Goal: Information Seeking & Learning: Learn about a topic

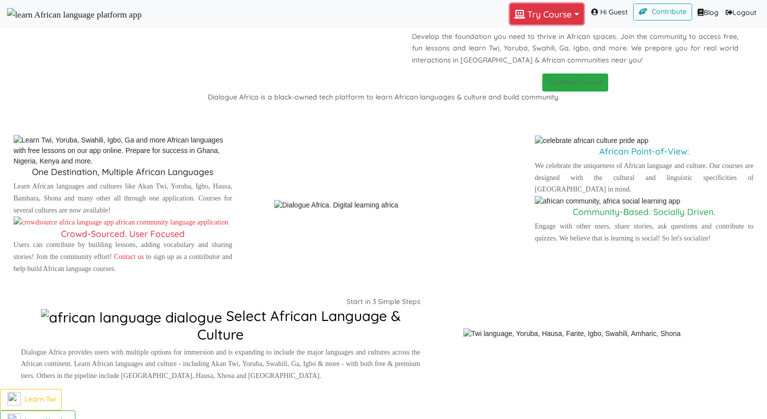
click at [523, 21] on button "Try Course Toggle Dropdown" at bounding box center [547, 13] width 74 height 21
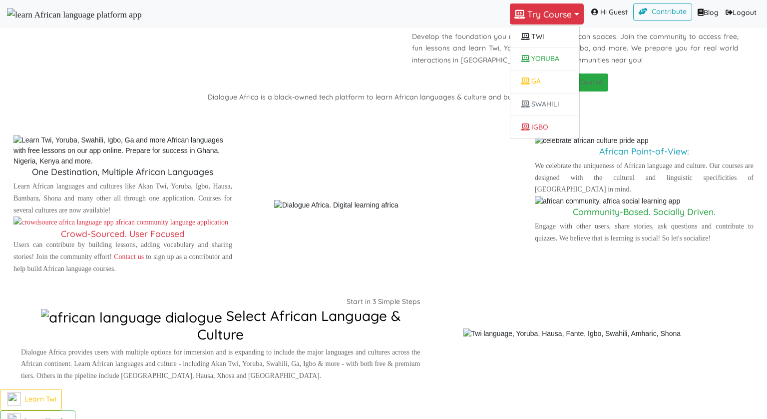
click at [744, 13] on link "Logout (current)" at bounding box center [741, 12] width 38 height 19
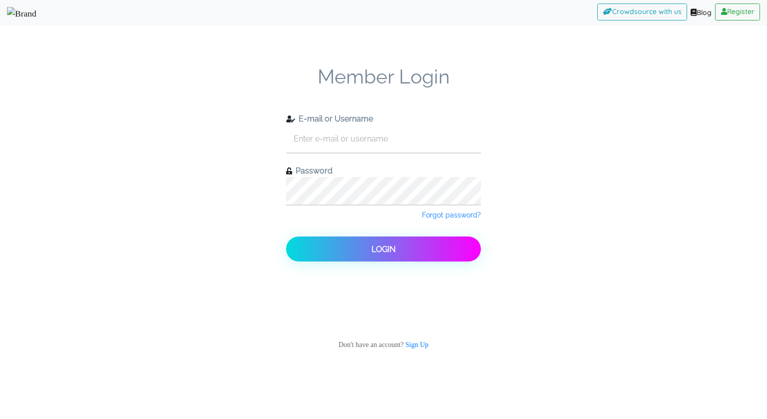
click at [382, 158] on form "Member Login E-mail or Username Password Forgot password? Login Don't have an a…" at bounding box center [383, 212] width 195 height 294
click at [382, 139] on input "text" at bounding box center [383, 138] width 195 height 27
type input "check11"
click at [286, 236] on button "Login" at bounding box center [383, 248] width 195 height 25
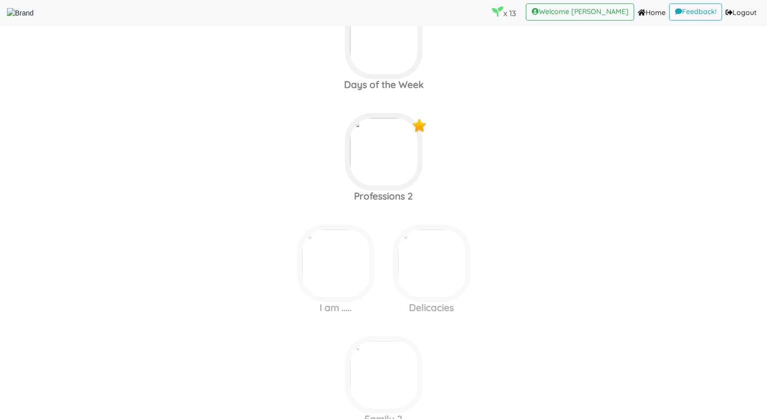
scroll to position [1785, 0]
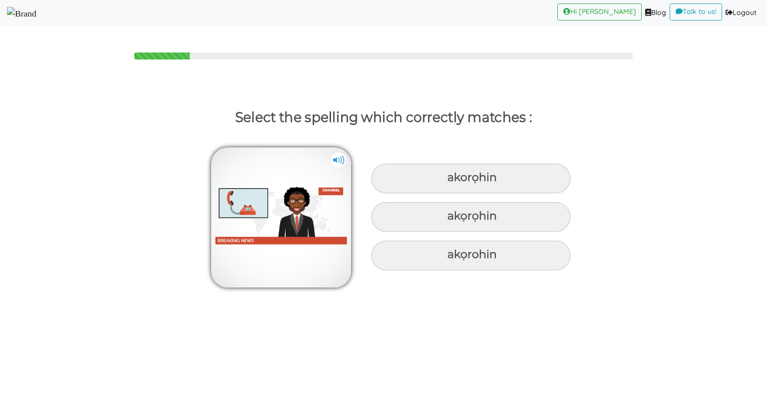
click at [336, 162] on img at bounding box center [338, 159] width 15 height 15
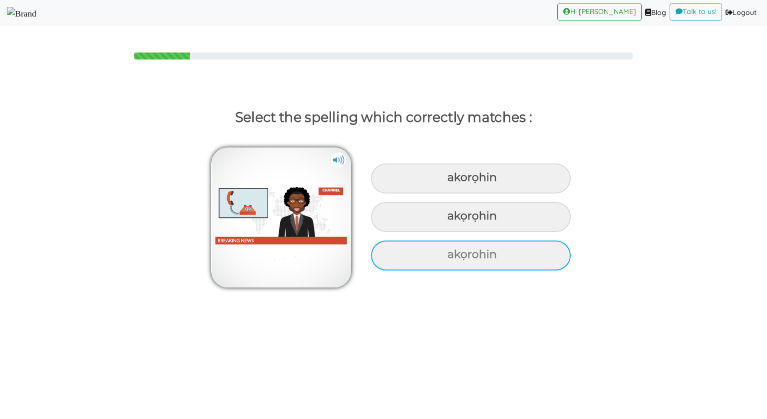
click at [460, 193] on div "akọrohin" at bounding box center [471, 178] width 200 height 30
click at [452, 181] on input "akọrohin" at bounding box center [448, 177] width 6 height 6
radio input "true"
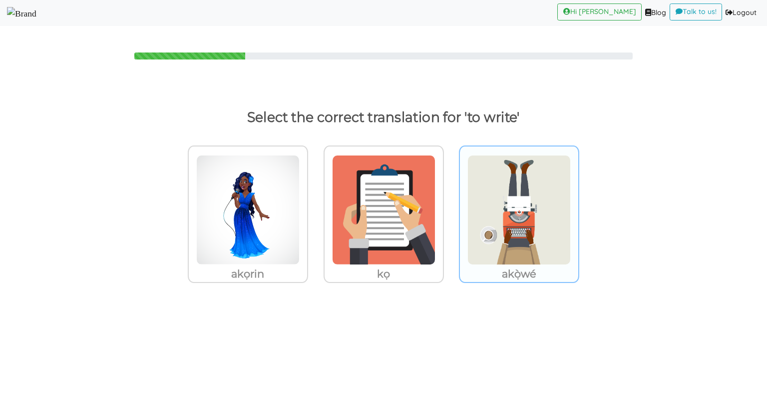
click at [300, 228] on img at bounding box center [247, 210] width 103 height 110
click at [315, 207] on input "akọ̀wé" at bounding box center [310, 203] width 7 height 7
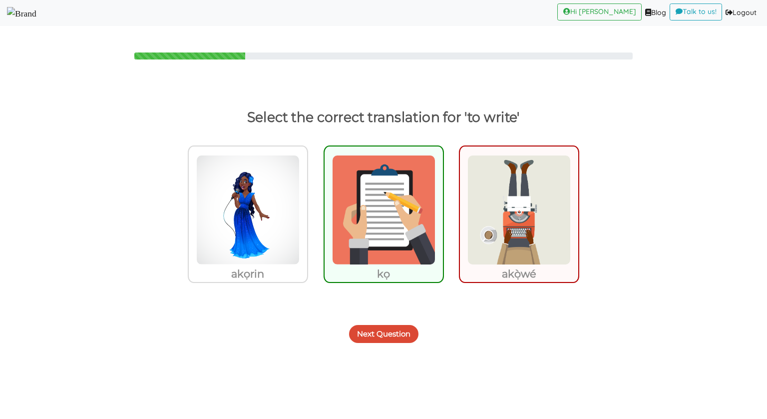
click at [395, 335] on button "Next Question" at bounding box center [383, 334] width 69 height 18
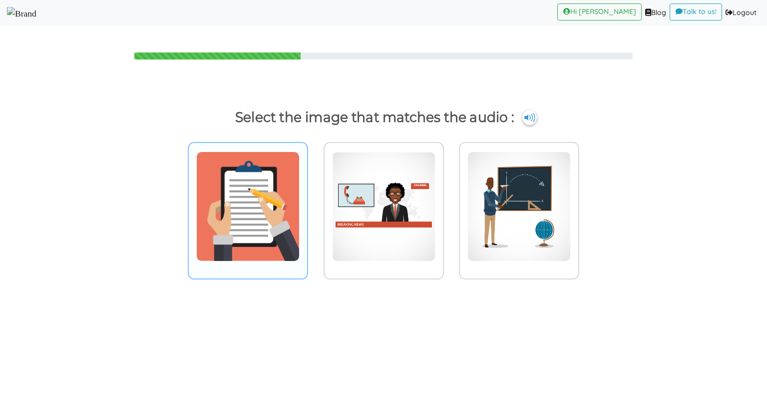
click at [236, 244] on img at bounding box center [247, 206] width 103 height 110
click at [307, 204] on input "radio" at bounding box center [310, 199] width 7 height 7
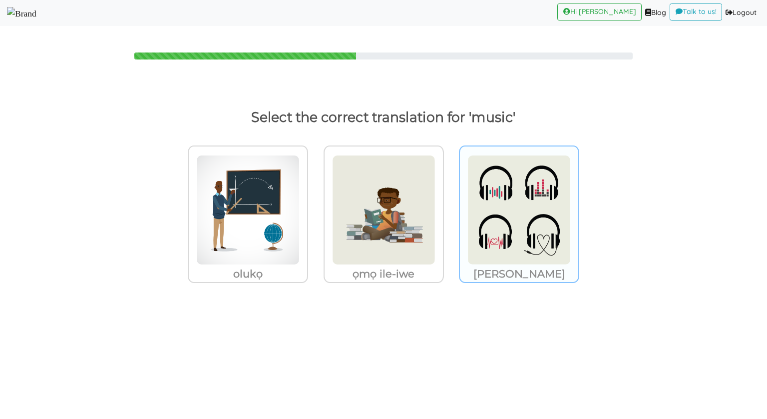
click at [300, 199] on img at bounding box center [247, 210] width 103 height 110
click at [315, 200] on input "orin" at bounding box center [310, 203] width 7 height 7
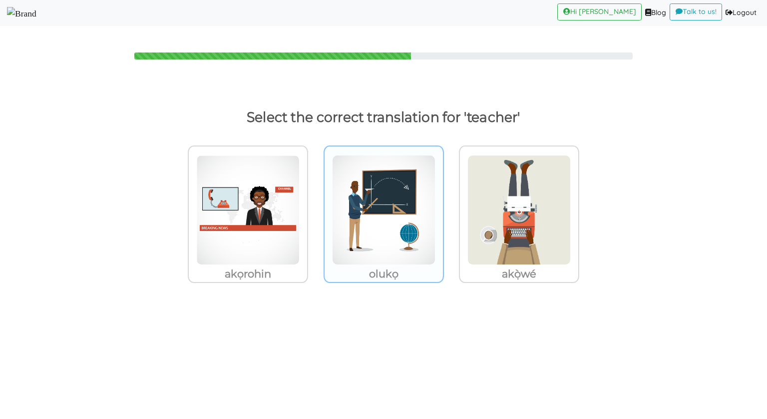
click at [300, 219] on img at bounding box center [247, 210] width 103 height 110
click at [315, 207] on input "olukọ" at bounding box center [310, 203] width 7 height 7
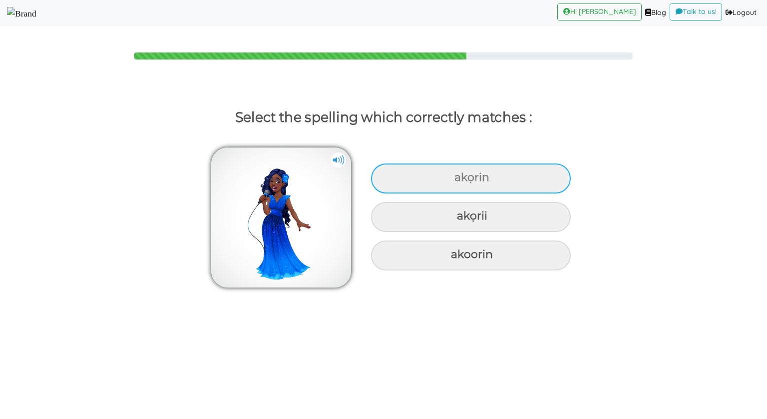
click at [378, 174] on div "akọrin" at bounding box center [471, 178] width 200 height 30
click at [452, 174] on input "akọrin" at bounding box center [455, 177] width 6 height 6
radio input "true"
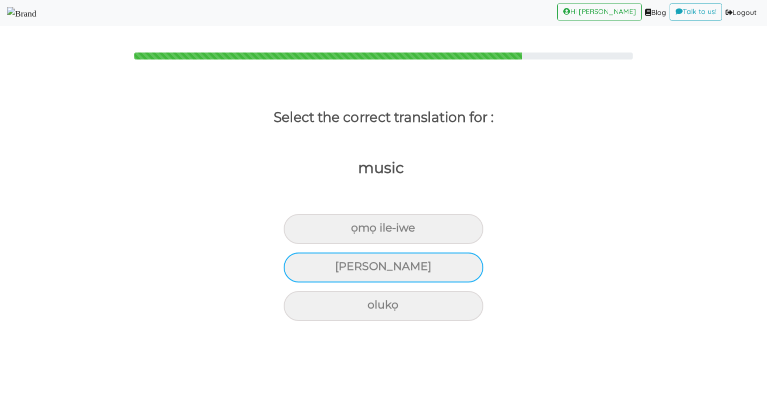
click at [387, 244] on div "orin" at bounding box center [384, 229] width 200 height 30
click at [359, 231] on input "orin" at bounding box center [355, 228] width 6 height 6
radio input "true"
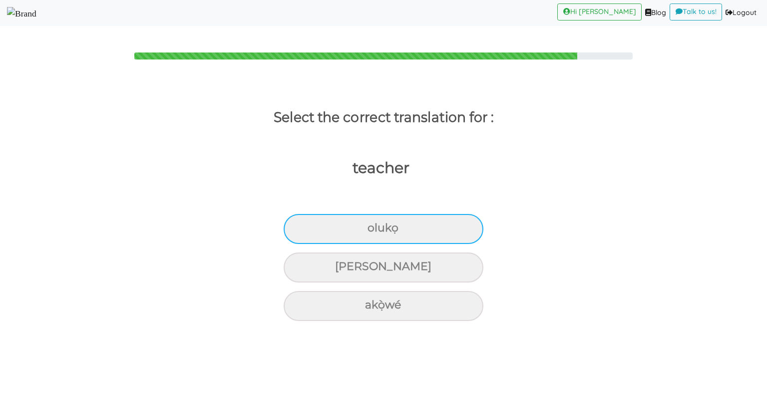
click at [388, 234] on div "olukọ" at bounding box center [384, 229] width 200 height 30
click at [375, 231] on input "olukọ" at bounding box center [372, 228] width 6 height 6
radio input "true"
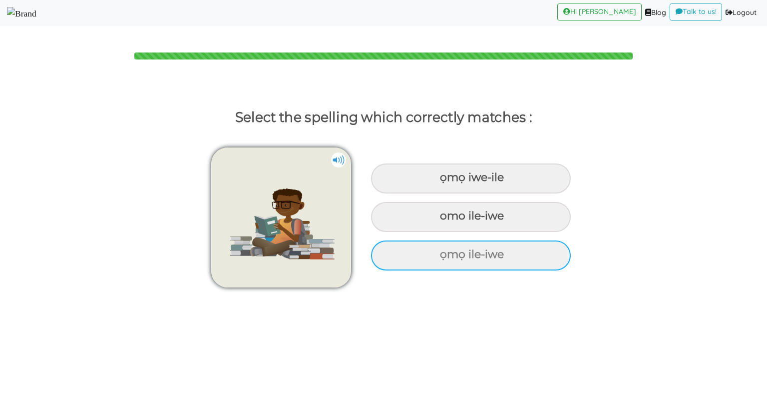
click at [453, 193] on div "ọmọ ile-iwe" at bounding box center [471, 178] width 200 height 30
click at [444, 181] on input "ọmọ ile-iwe" at bounding box center [441, 177] width 6 height 6
radio input "true"
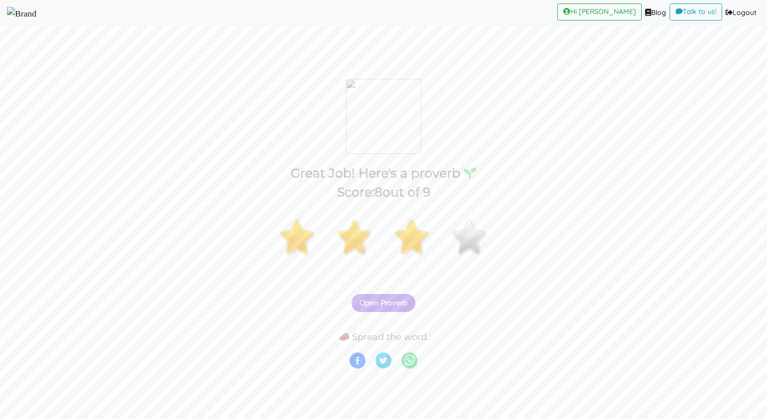
click at [385, 305] on span "Open Proverb" at bounding box center [384, 302] width 48 height 9
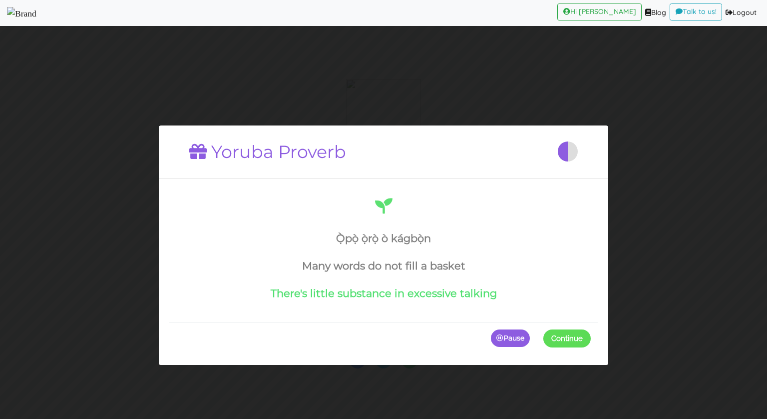
click at [514, 336] on p "Pause" at bounding box center [510, 338] width 39 height 18
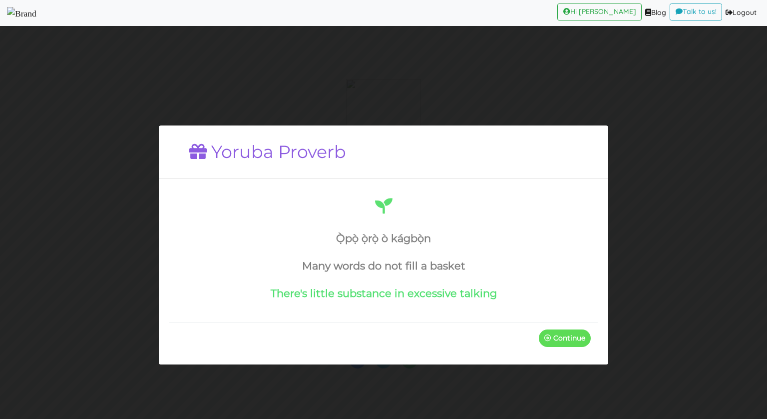
click at [514, 336] on div "Continue" at bounding box center [383, 338] width 429 height 32
click at [568, 337] on p "Continue" at bounding box center [565, 338] width 52 height 18
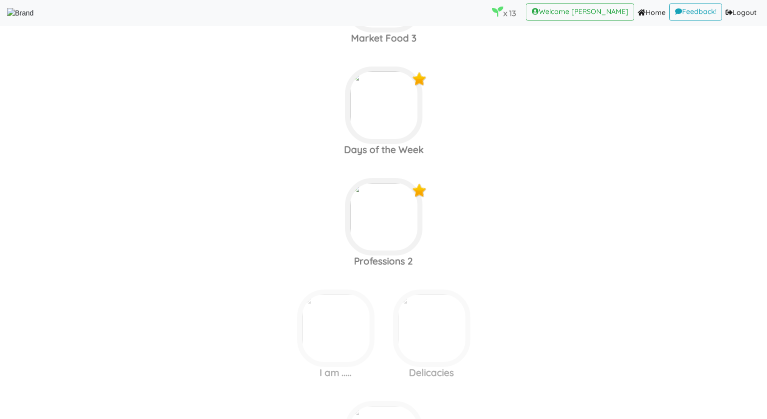
scroll to position [1766, 0]
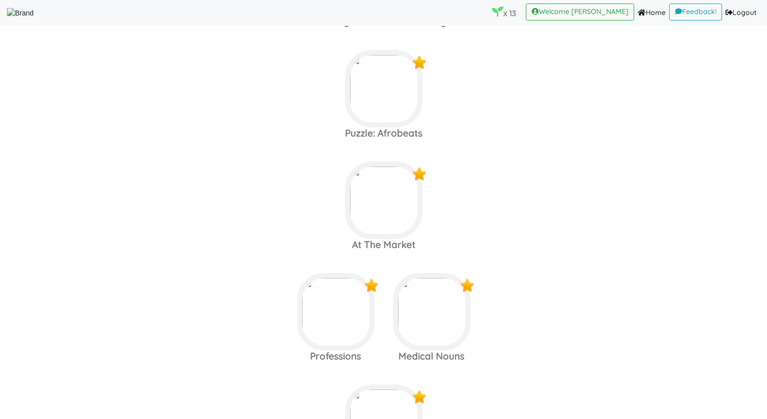
scroll to position [66, 0]
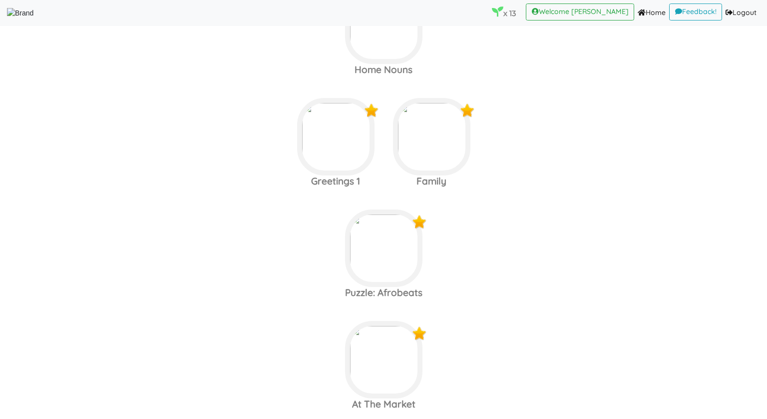
click at [7, 18] on area at bounding box center [7, 18] width 0 height 0
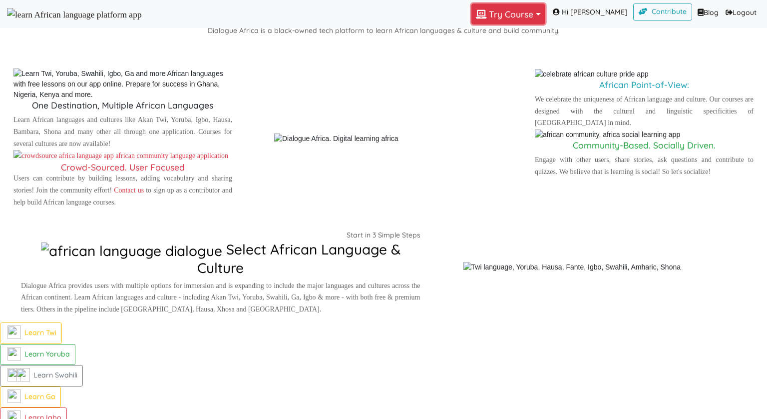
click at [501, 17] on button "Try Course Toggle Dropdown" at bounding box center [508, 13] width 74 height 21
click at [505, 112] on link "SWAHILI" at bounding box center [506, 104] width 69 height 15
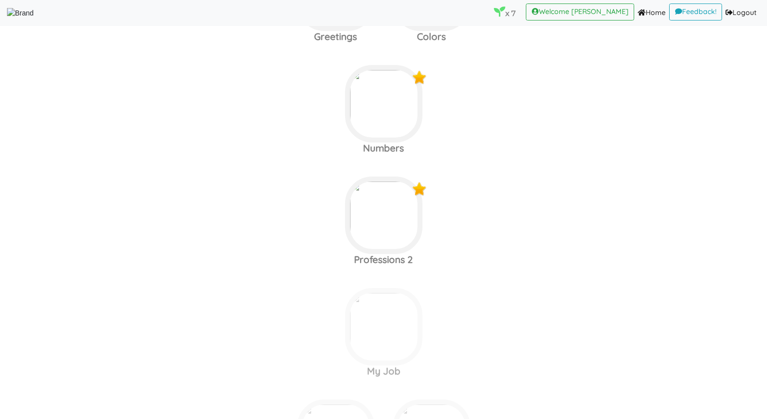
scroll to position [1240, 0]
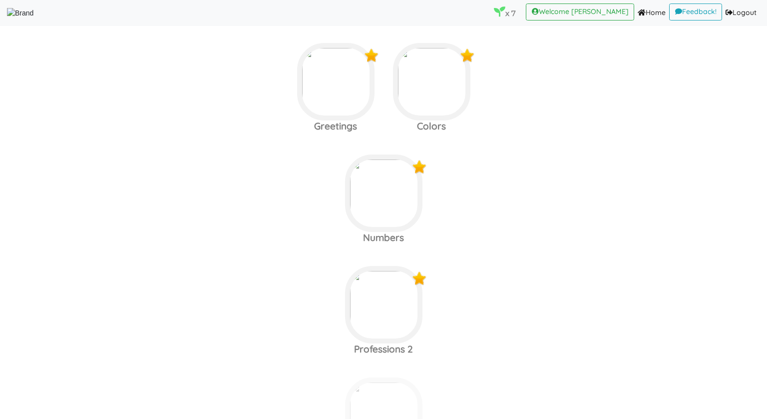
scroll to position [1101, 0]
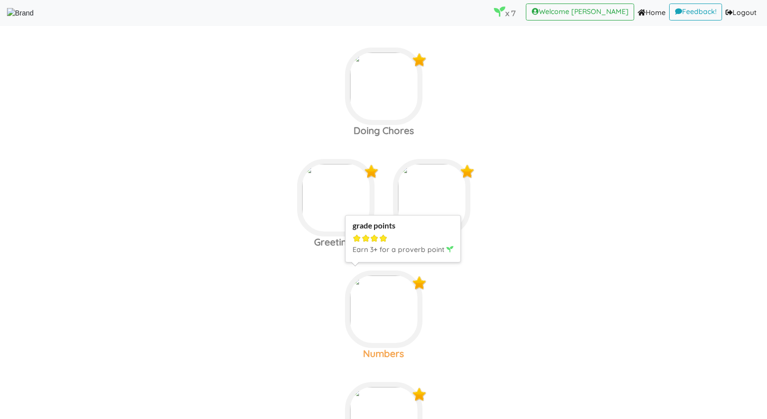
scroll to position [1082, 0]
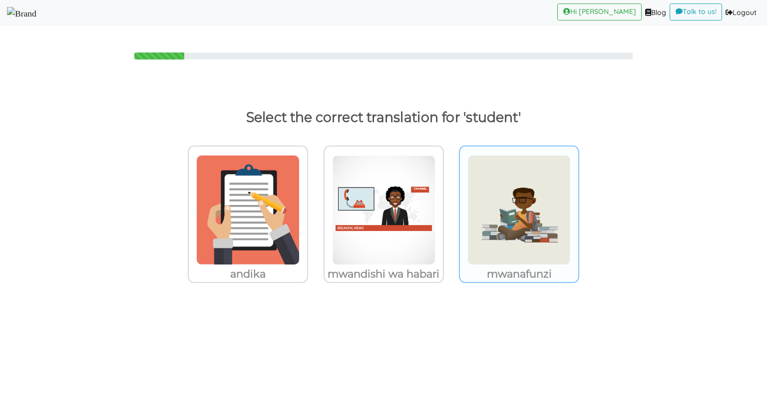
click at [300, 198] on img at bounding box center [247, 210] width 103 height 110
click at [315, 200] on input "mwanafunzi" at bounding box center [310, 203] width 7 height 7
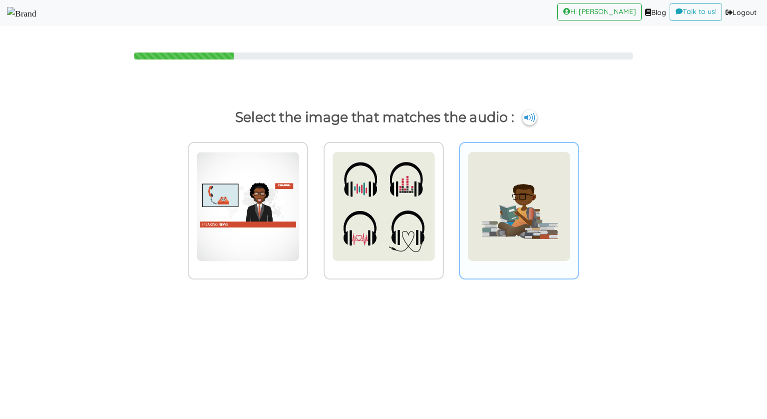
click at [300, 212] on img at bounding box center [247, 206] width 103 height 110
click at [315, 204] on input "radio" at bounding box center [310, 199] width 7 height 7
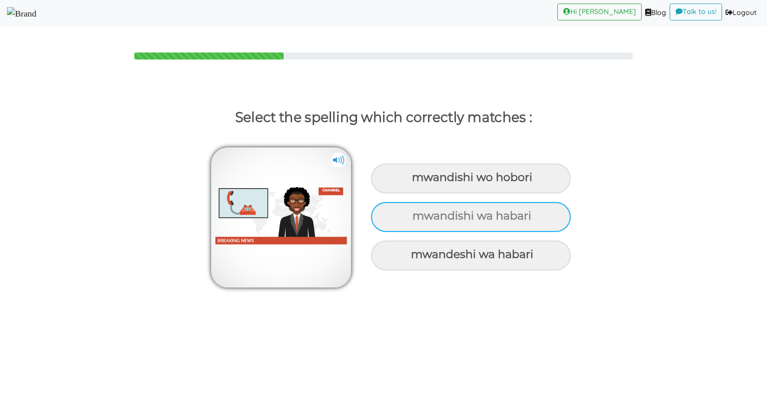
click at [507, 193] on div "mwandishi wa habari" at bounding box center [471, 178] width 200 height 30
click at [417, 181] on input "mwandishi wa habari" at bounding box center [413, 177] width 6 height 6
radio input "true"
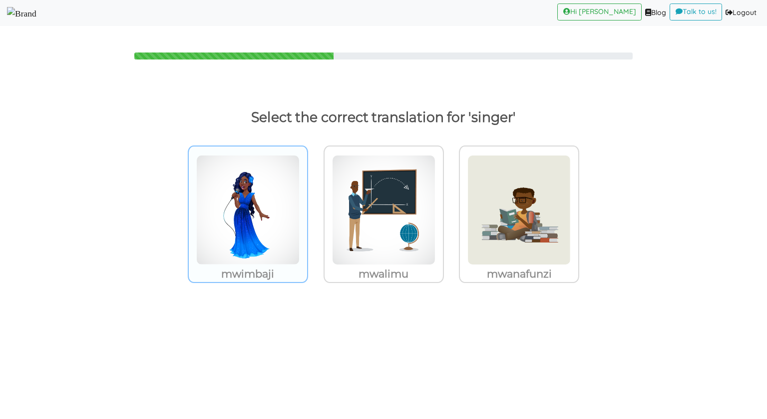
click at [269, 228] on img at bounding box center [247, 210] width 103 height 110
click at [307, 207] on input "mwimbaji" at bounding box center [310, 203] width 7 height 7
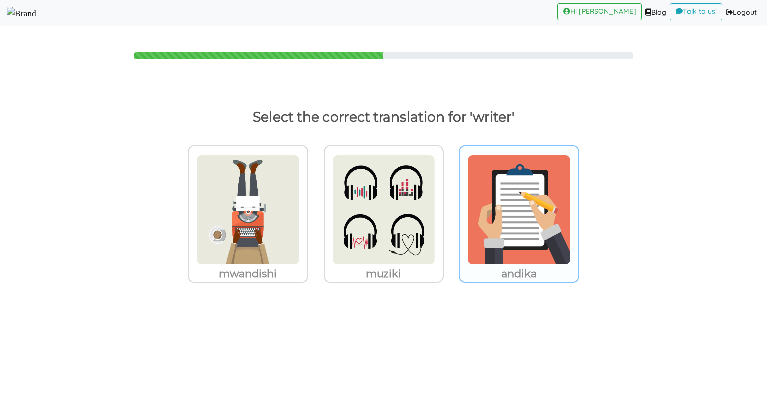
click at [300, 179] on img at bounding box center [247, 210] width 103 height 110
click at [315, 200] on input "andika" at bounding box center [310, 203] width 7 height 7
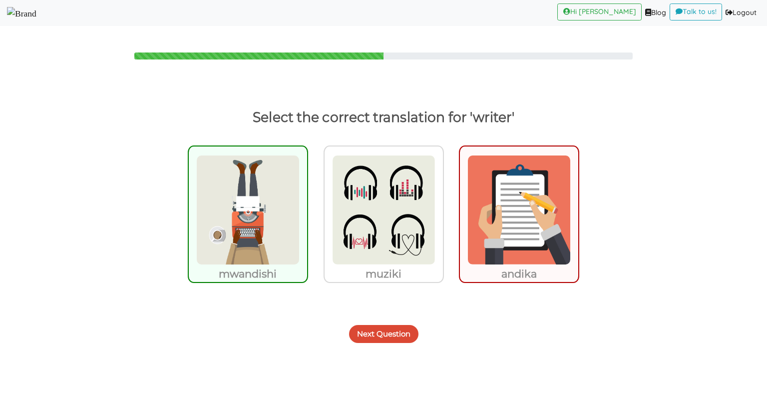
click at [359, 334] on button "Next Question" at bounding box center [383, 334] width 69 height 18
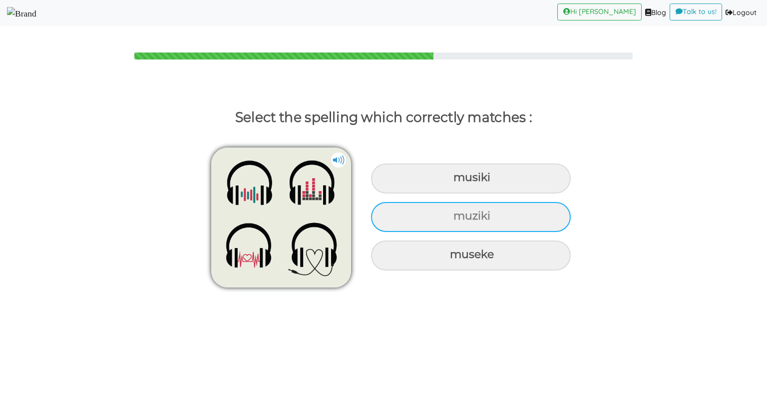
click at [431, 193] on div "muziki" at bounding box center [471, 178] width 200 height 30
click at [451, 181] on input "muziki" at bounding box center [454, 177] width 6 height 6
radio input "true"
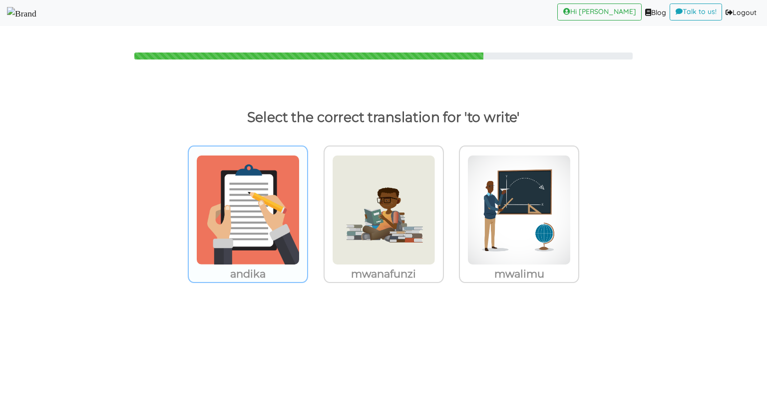
click at [250, 217] on img at bounding box center [247, 210] width 103 height 110
click at [307, 207] on input "andika" at bounding box center [310, 203] width 7 height 7
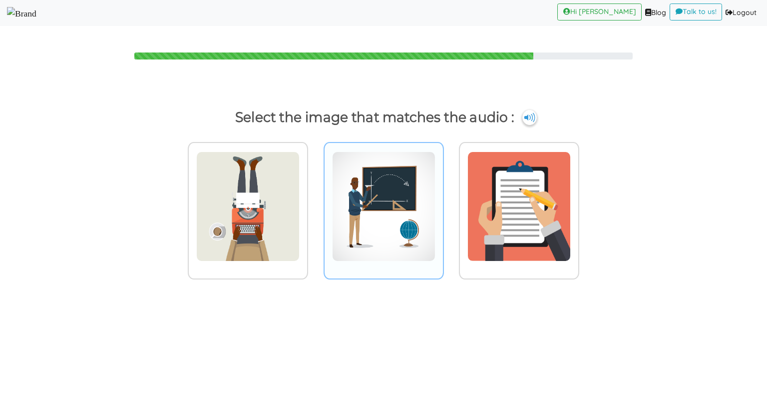
click at [300, 169] on img at bounding box center [247, 206] width 103 height 110
click at [315, 196] on input "radio" at bounding box center [310, 199] width 7 height 7
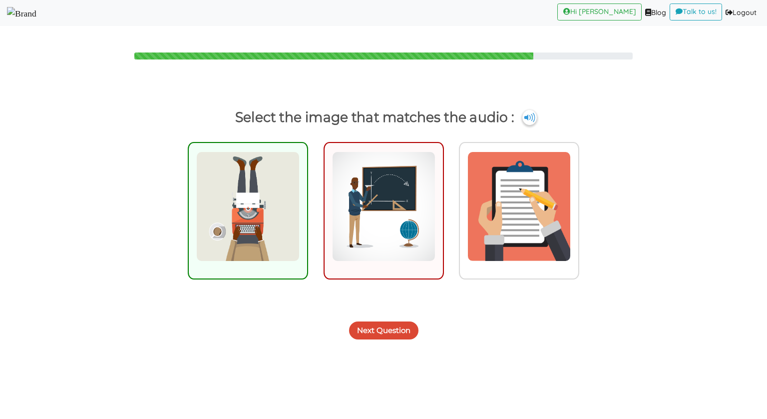
click at [371, 344] on body "Hi Kwaku (current) Blog (current) Talk to us! (current) Logout (current) Select…" at bounding box center [383, 209] width 767 height 419
click at [371, 340] on div "Next Question" at bounding box center [383, 324] width 767 height 39
click at [373, 333] on button "Next Question" at bounding box center [383, 330] width 69 height 18
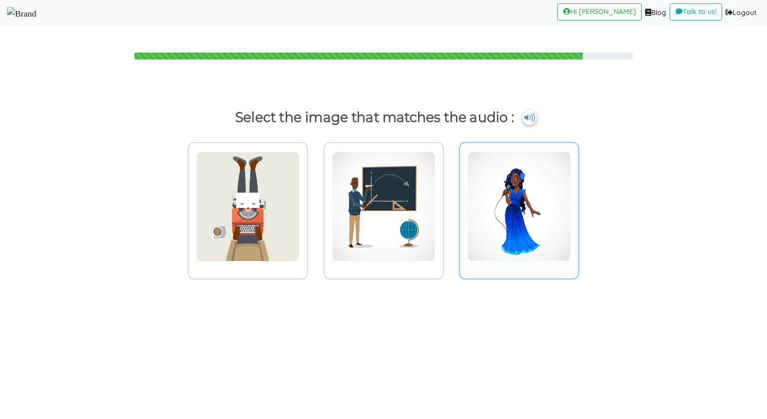
click at [300, 178] on img at bounding box center [247, 206] width 103 height 110
click at [315, 196] on input "radio" at bounding box center [310, 199] width 7 height 7
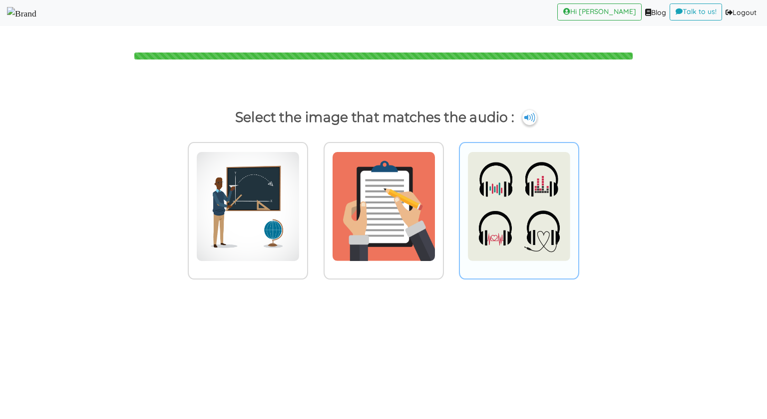
click at [300, 191] on img at bounding box center [247, 206] width 103 height 110
click at [315, 196] on input "radio" at bounding box center [310, 199] width 7 height 7
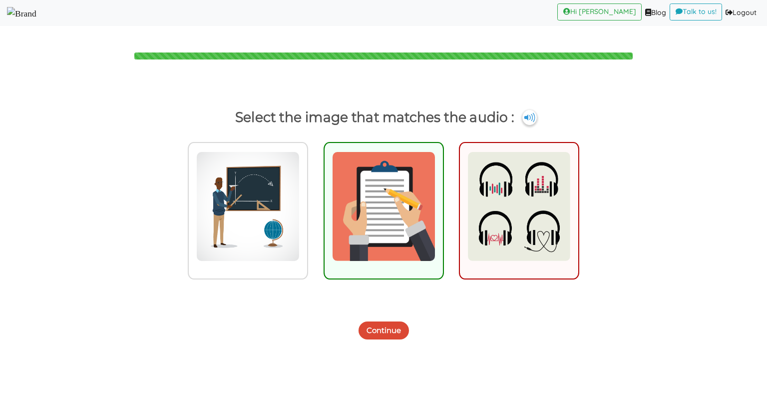
click at [384, 336] on button "Continue" at bounding box center [384, 330] width 50 height 18
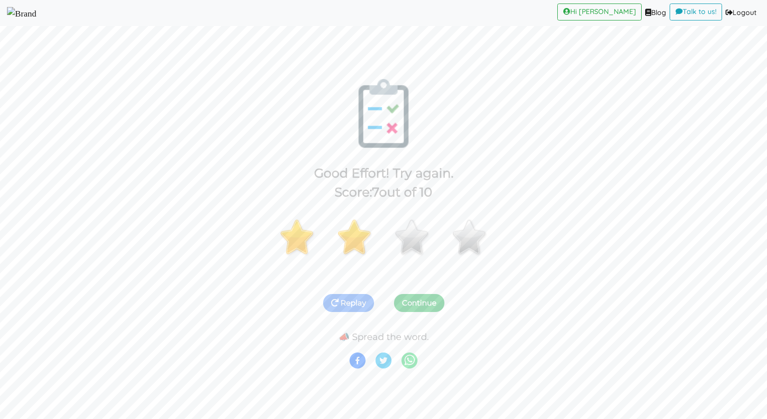
click at [428, 300] on button "Continue" at bounding box center [419, 303] width 50 height 18
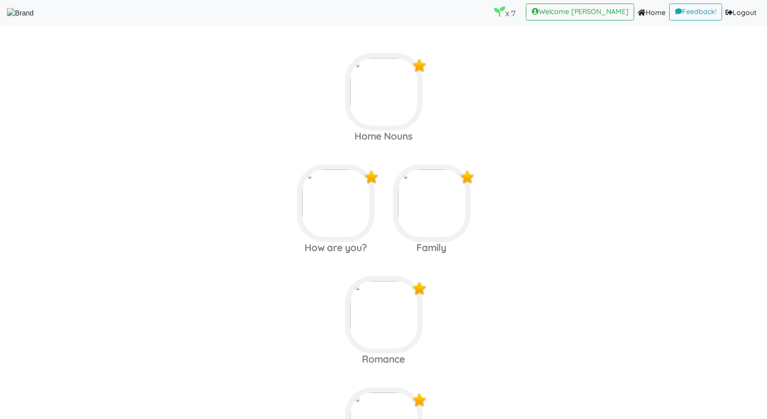
scroll to position [1341, 0]
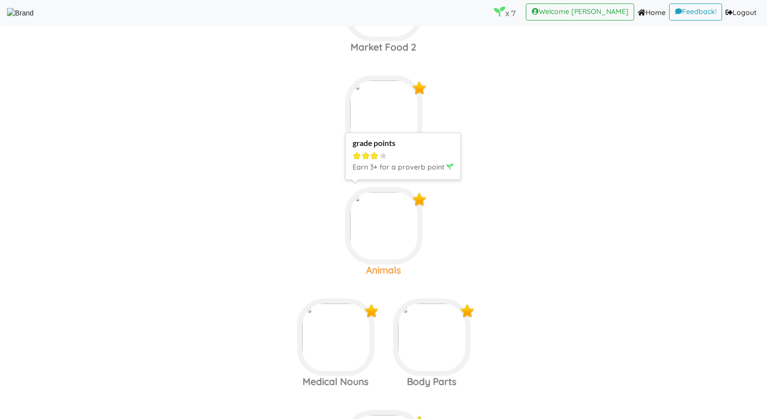
scroll to position [723, 0]
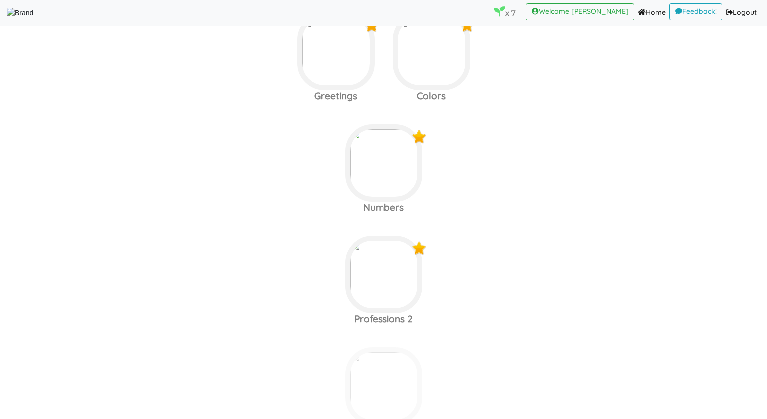
scroll to position [1155, 0]
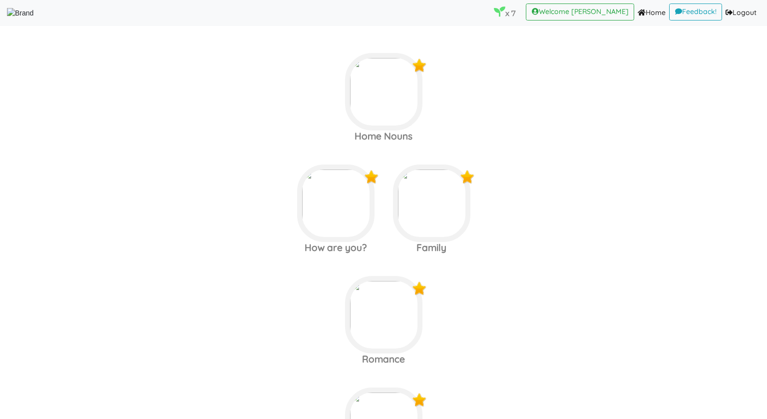
click at [7, 18] on area at bounding box center [7, 18] width 0 height 0
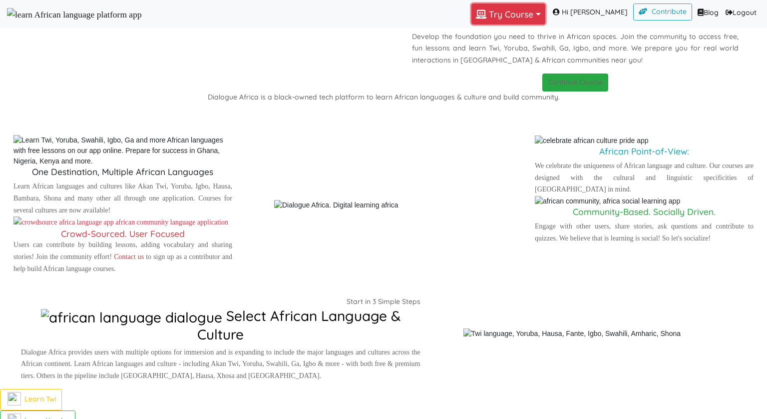
click at [499, 14] on button "Try Course Toggle Dropdown" at bounding box center [508, 13] width 74 height 21
click at [505, 89] on link "GA" at bounding box center [506, 81] width 69 height 15
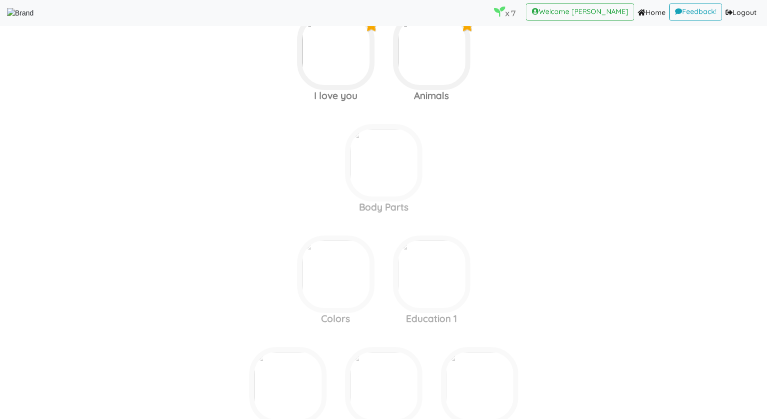
scroll to position [1024, 0]
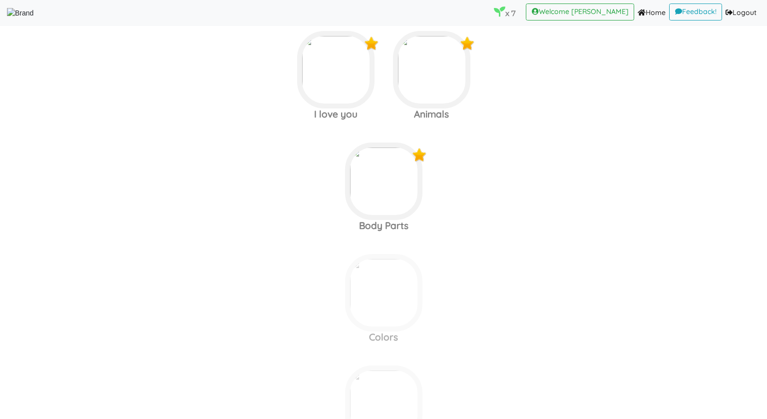
scroll to position [1008, 0]
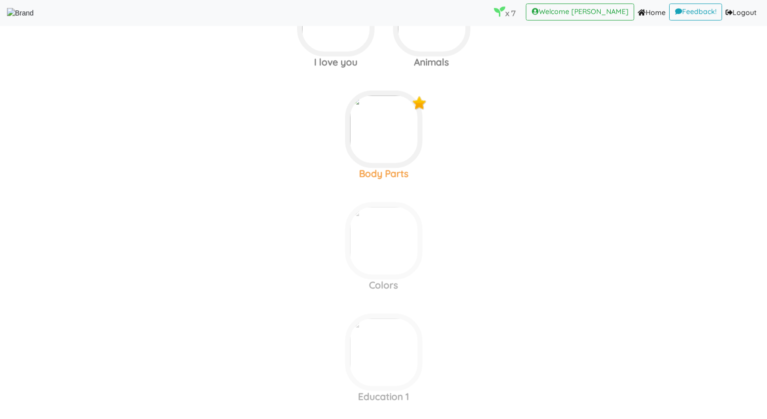
scroll to position [1206, 0]
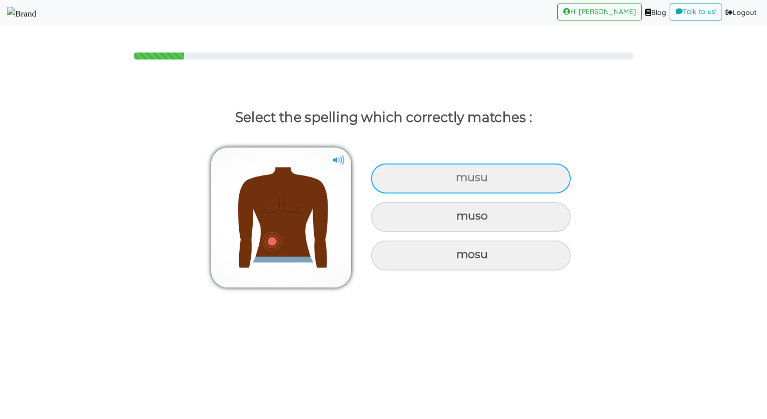
click at [463, 177] on div "musu" at bounding box center [471, 178] width 200 height 30
click at [460, 177] on input "musu" at bounding box center [457, 177] width 6 height 6
radio input "true"
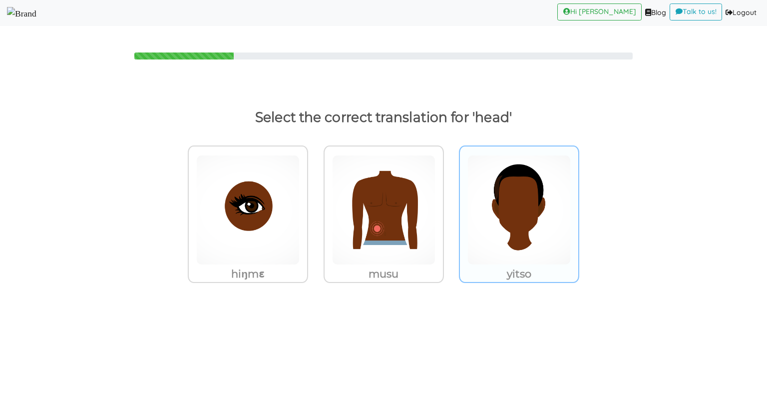
click at [300, 185] on img at bounding box center [247, 210] width 103 height 110
click at [315, 200] on input "yitso" at bounding box center [310, 203] width 7 height 7
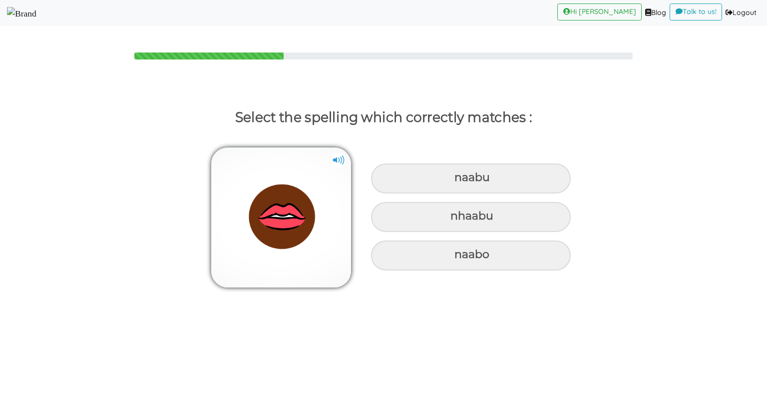
click at [490, 185] on div "naabu" at bounding box center [471, 178] width 200 height 30
click at [459, 181] on input "naabu" at bounding box center [455, 177] width 6 height 6
radio input "true"
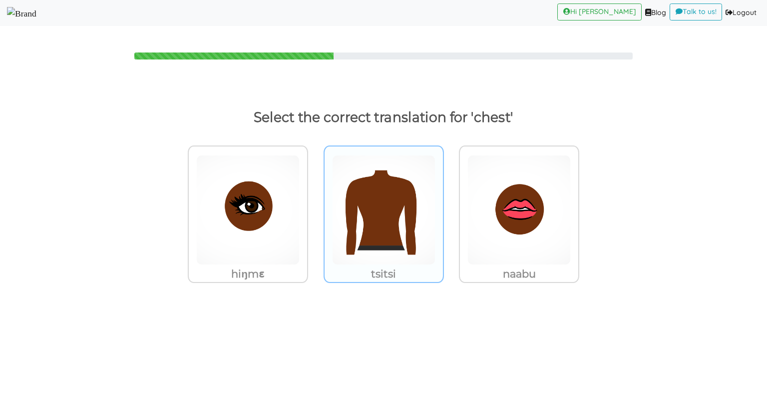
click at [300, 215] on img at bounding box center [247, 210] width 103 height 110
click at [315, 207] on input "tsitsi" at bounding box center [310, 203] width 7 height 7
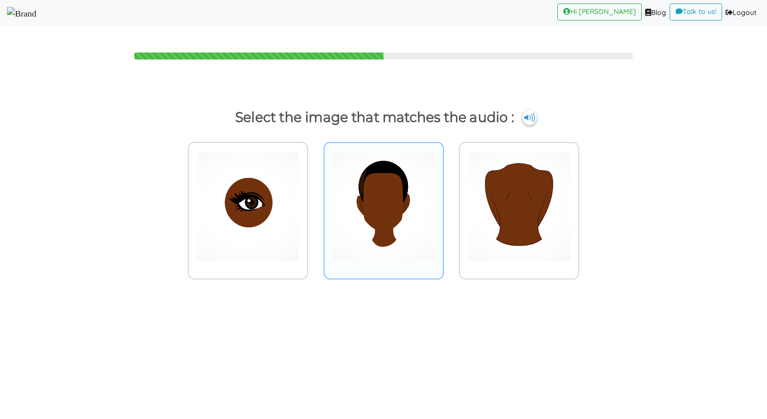
click at [300, 209] on img at bounding box center [247, 206] width 103 height 110
click at [315, 204] on input "radio" at bounding box center [310, 199] width 7 height 7
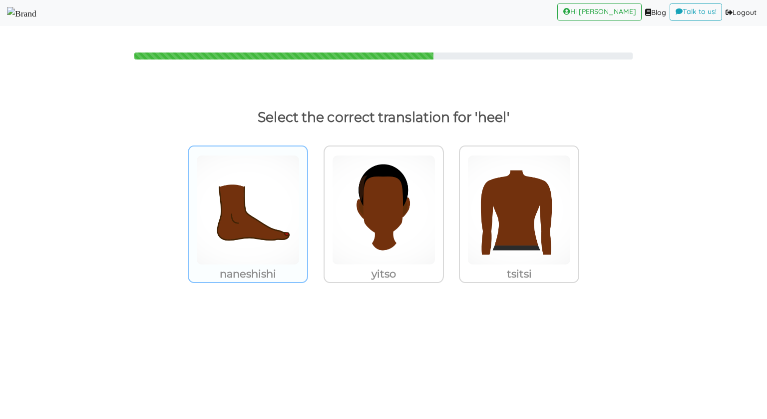
click at [293, 214] on img at bounding box center [247, 210] width 103 height 110
click at [307, 207] on input "naneshishi" at bounding box center [310, 203] width 7 height 7
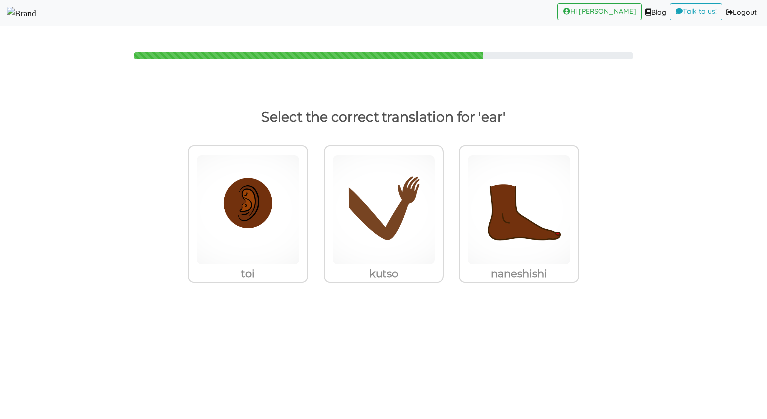
click at [293, 214] on img at bounding box center [247, 210] width 103 height 110
click at [307, 207] on input "toi" at bounding box center [310, 203] width 7 height 7
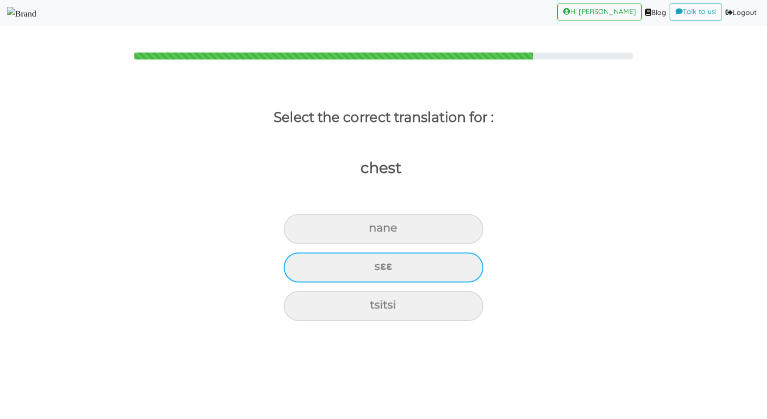
click at [337, 244] on div "sɛɛ" at bounding box center [384, 229] width 200 height 30
click at [370, 231] on input "sɛɛ" at bounding box center [373, 228] width 6 height 6
radio input "true"
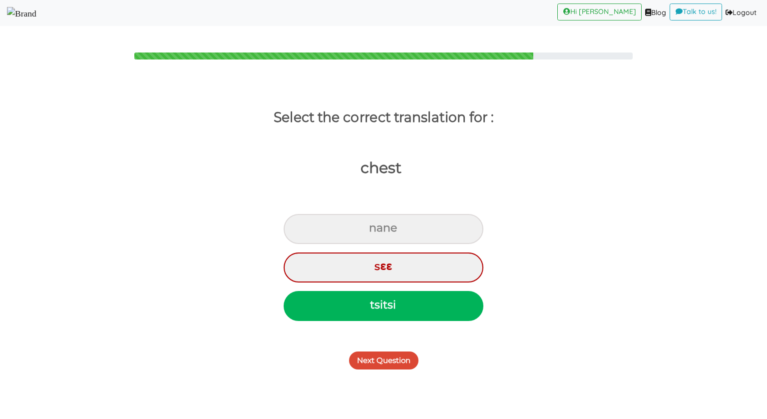
click at [351, 362] on button "Next Question" at bounding box center [383, 360] width 69 height 18
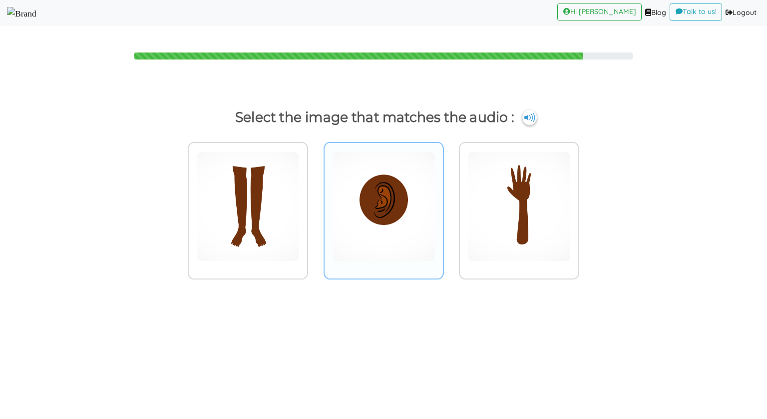
click at [300, 222] on img at bounding box center [247, 206] width 103 height 110
click at [315, 204] on input "radio" at bounding box center [310, 199] width 7 height 7
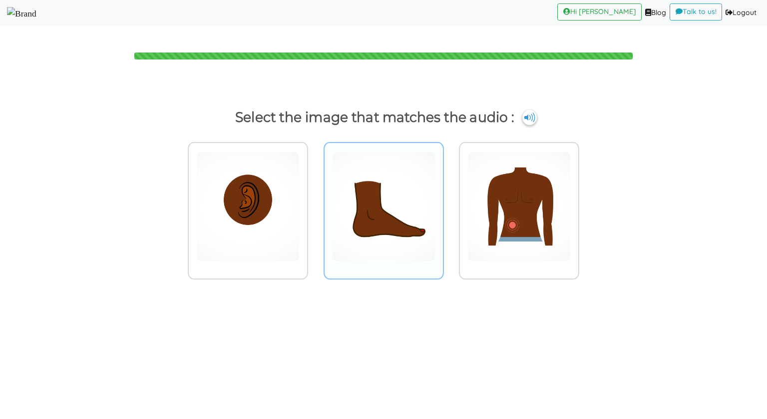
click at [300, 224] on img at bounding box center [247, 206] width 103 height 110
click at [315, 204] on input "radio" at bounding box center [310, 199] width 7 height 7
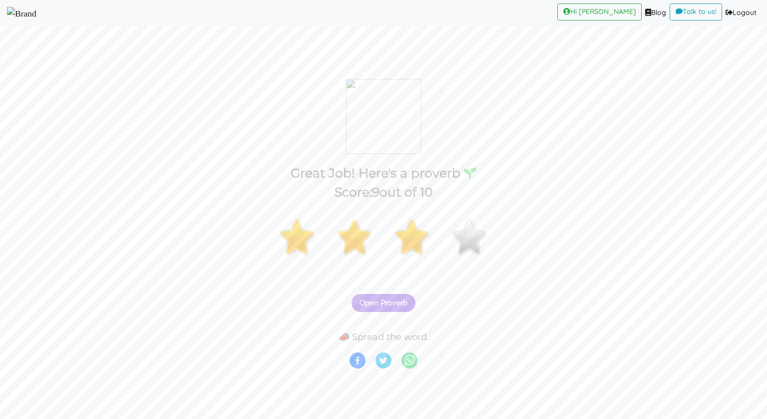
click at [382, 302] on span "Open Proverb" at bounding box center [384, 302] width 48 height 9
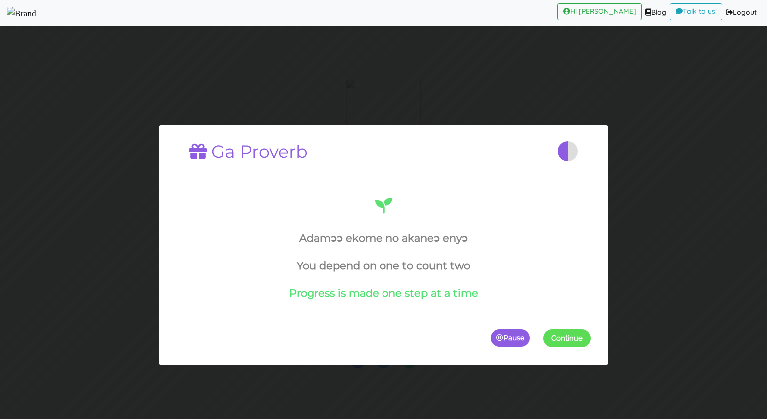
click at [548, 331] on button "Continue" at bounding box center [566, 338] width 47 height 18
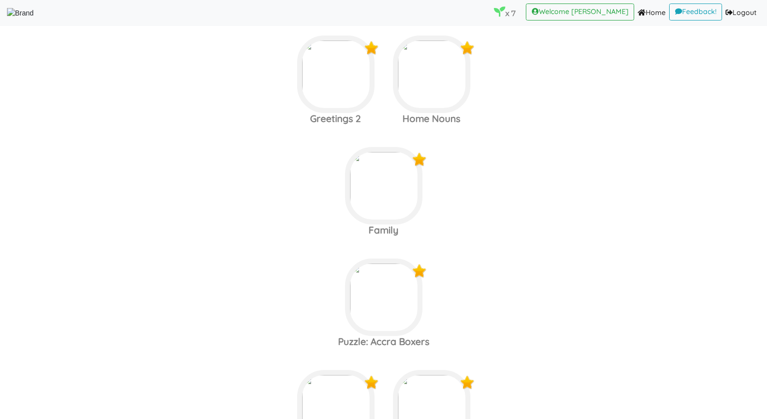
scroll to position [81, 0]
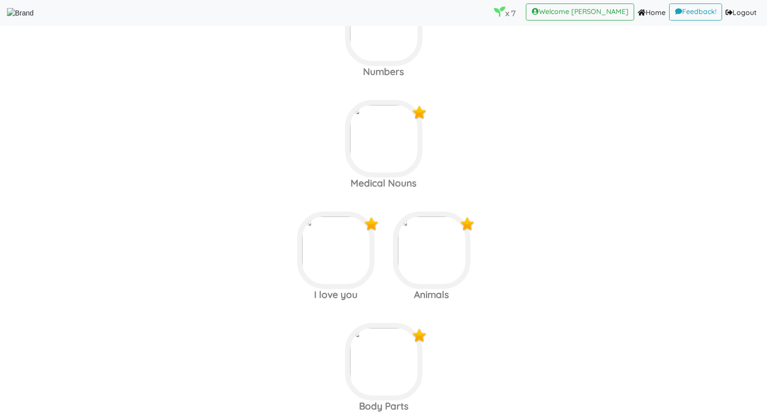
scroll to position [958, 0]
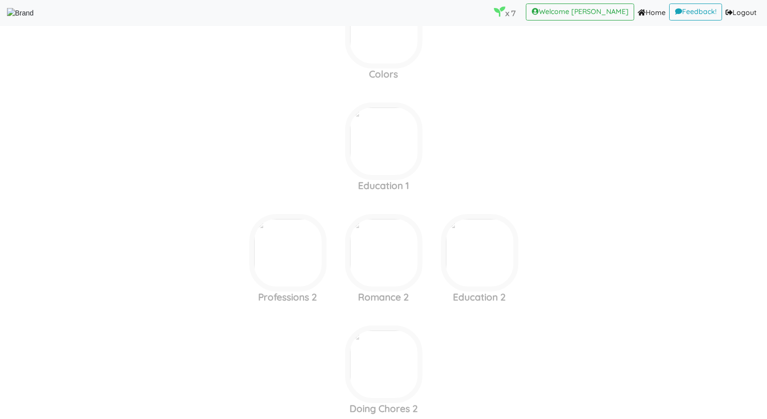
scroll to position [1398, 0]
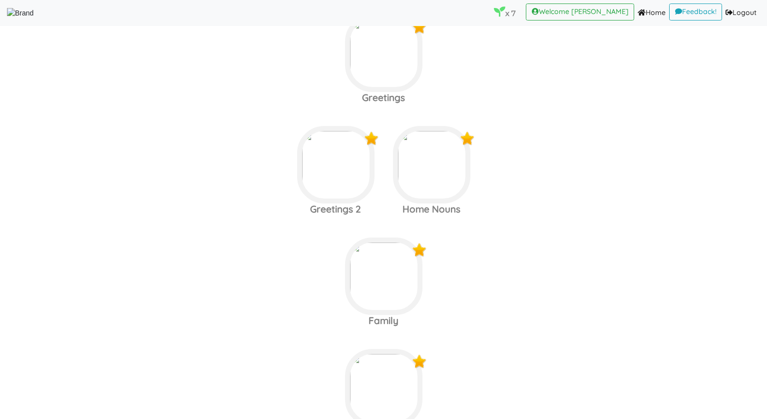
scroll to position [93, 0]
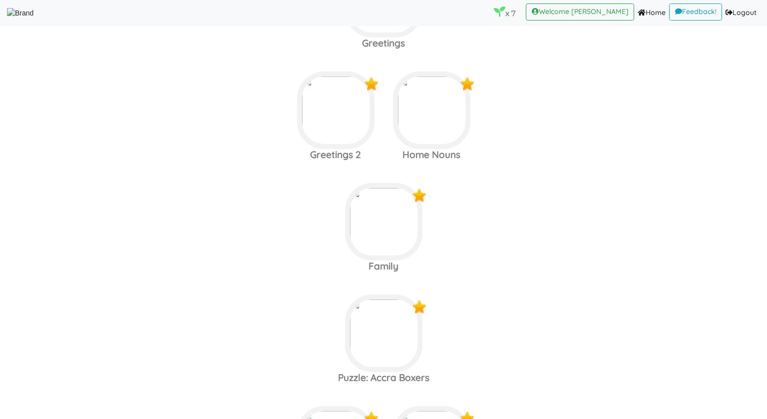
click at [7, 18] on area at bounding box center [7, 18] width 0 height 0
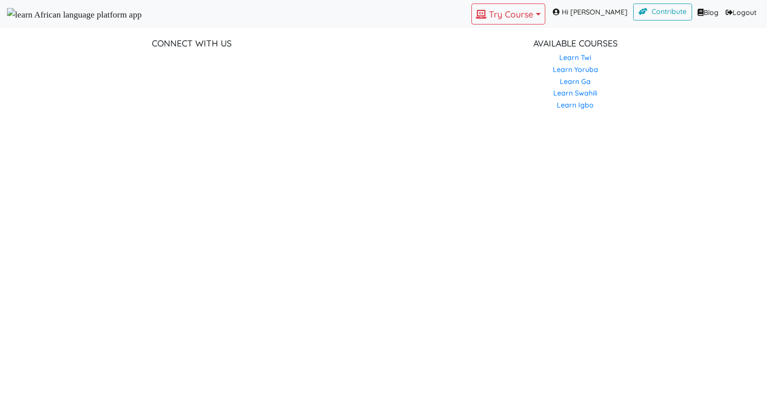
scroll to position [757, 0]
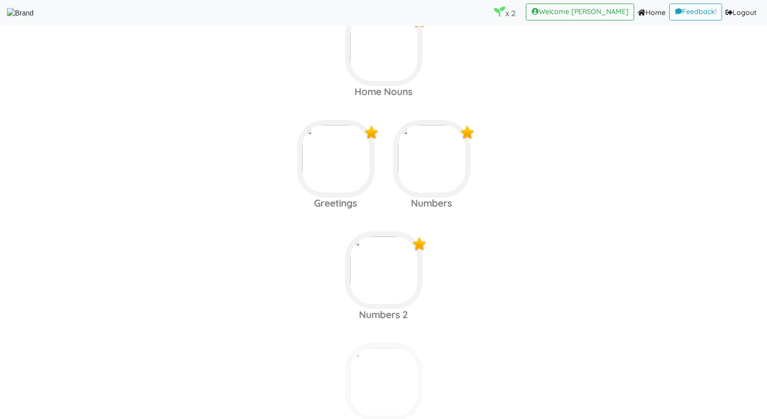
scroll to position [75, 0]
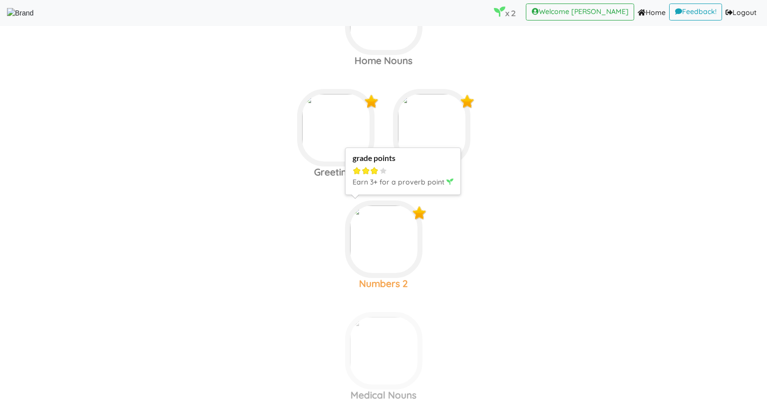
click at [388, 55] on img at bounding box center [383, 16] width 77 height 77
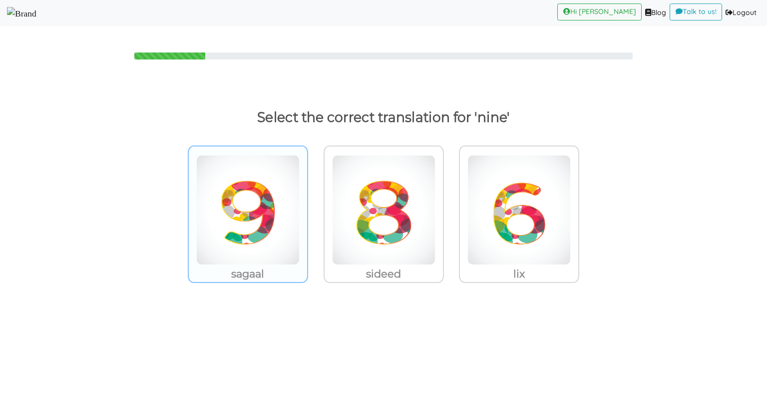
click at [234, 210] on img at bounding box center [247, 210] width 103 height 110
click at [307, 207] on input "sagaal" at bounding box center [310, 203] width 7 height 7
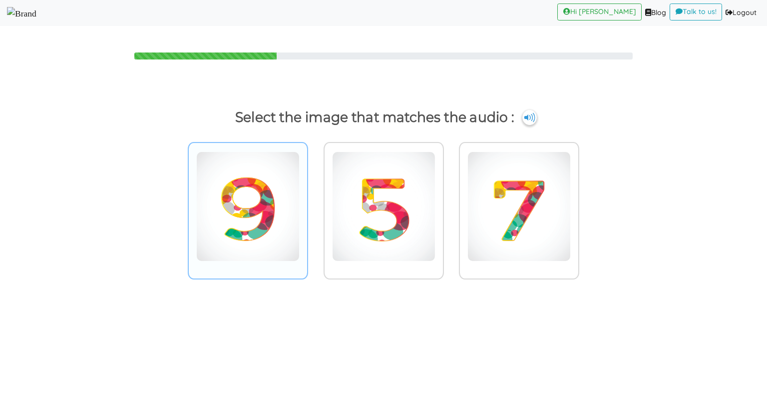
click at [215, 187] on img at bounding box center [247, 206] width 103 height 110
click at [307, 196] on input "radio" at bounding box center [310, 199] width 7 height 7
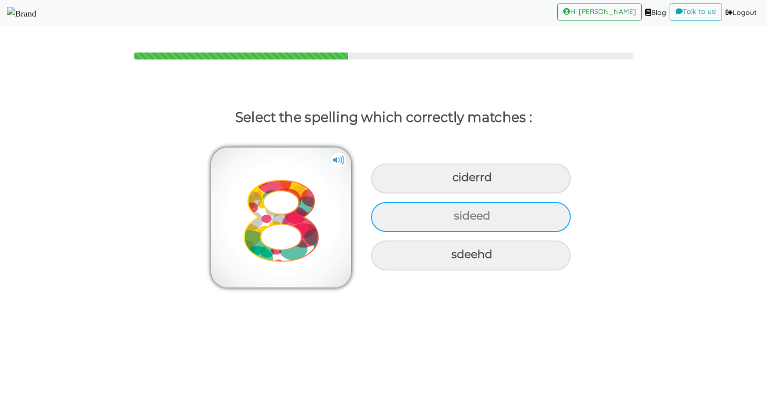
click at [435, 193] on div "sideed" at bounding box center [471, 178] width 200 height 30
click at [450, 181] on input "sideed" at bounding box center [453, 177] width 6 height 6
radio input "true"
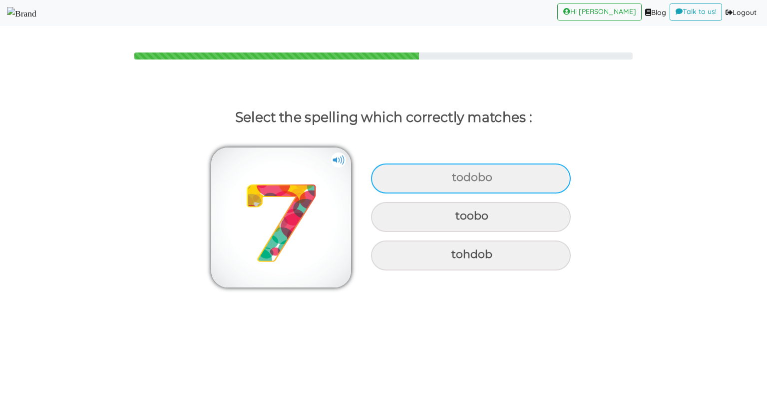
click at [457, 175] on div "todobo" at bounding box center [471, 178] width 200 height 30
click at [456, 175] on input "todobo" at bounding box center [453, 177] width 6 height 6
radio input "true"
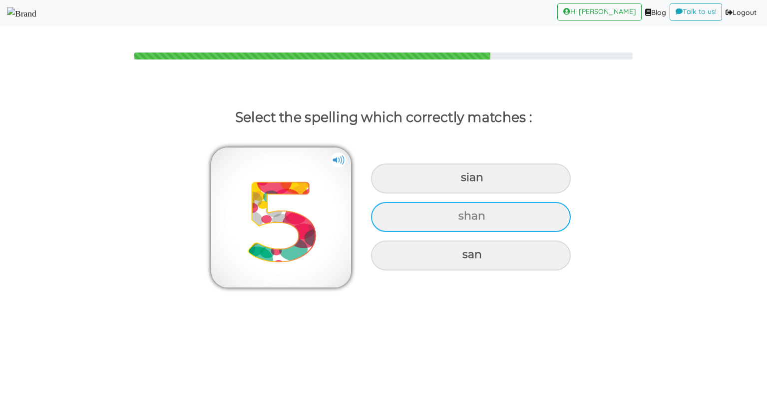
click at [469, 193] on div "shan" at bounding box center [471, 178] width 200 height 30
click at [465, 181] on input "shan" at bounding box center [462, 177] width 6 height 6
radio input "true"
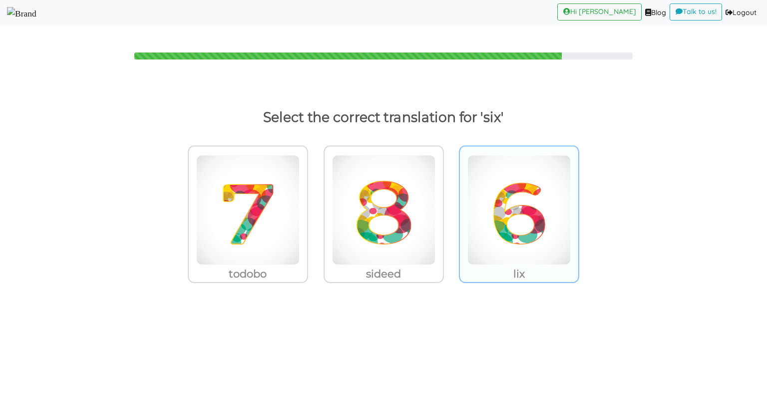
click at [300, 201] on img at bounding box center [247, 210] width 103 height 110
click at [315, 201] on input "lix" at bounding box center [310, 203] width 7 height 7
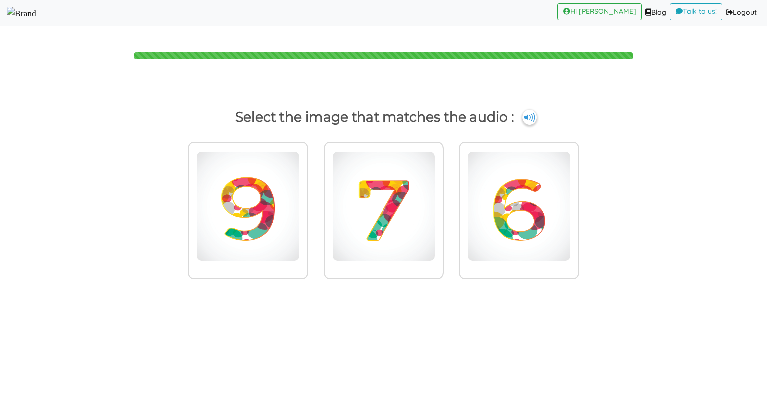
click at [300, 201] on img at bounding box center [247, 206] width 103 height 110
click at [315, 201] on input "radio" at bounding box center [310, 199] width 7 height 7
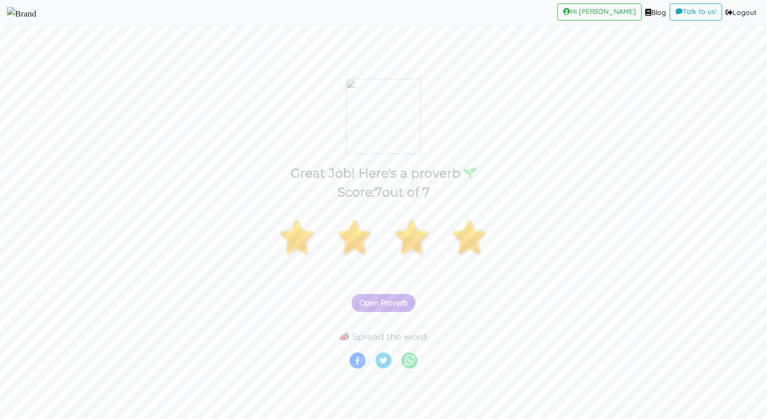
click at [378, 295] on button "Open Proverb" at bounding box center [384, 303] width 64 height 18
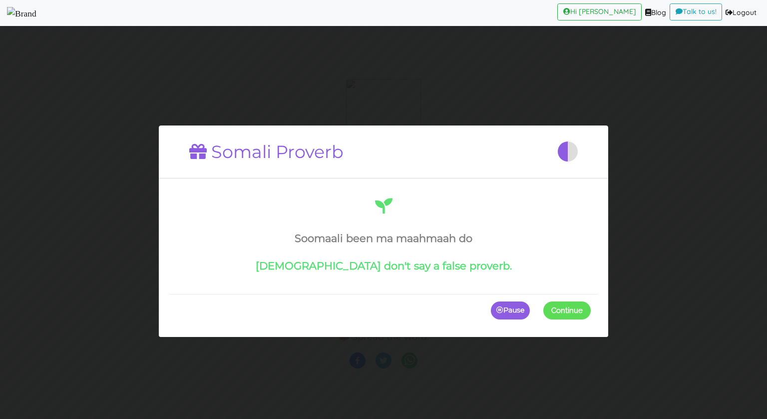
click at [591, 312] on span at bounding box center [591, 311] width 0 height 18
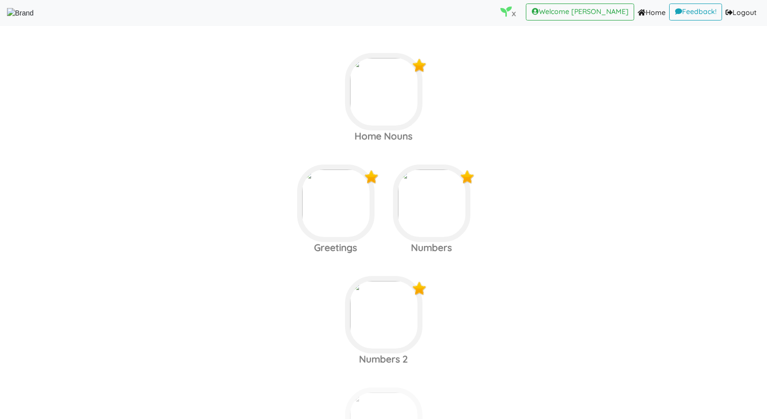
scroll to position [230, 0]
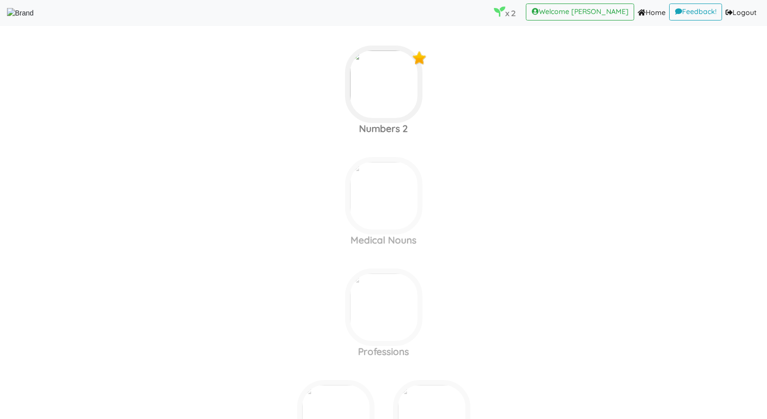
click at [7, 18] on area at bounding box center [7, 18] width 0 height 0
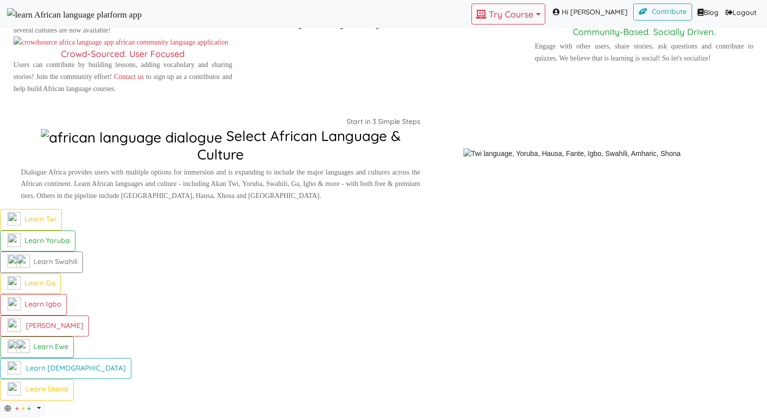
scroll to position [175, 0]
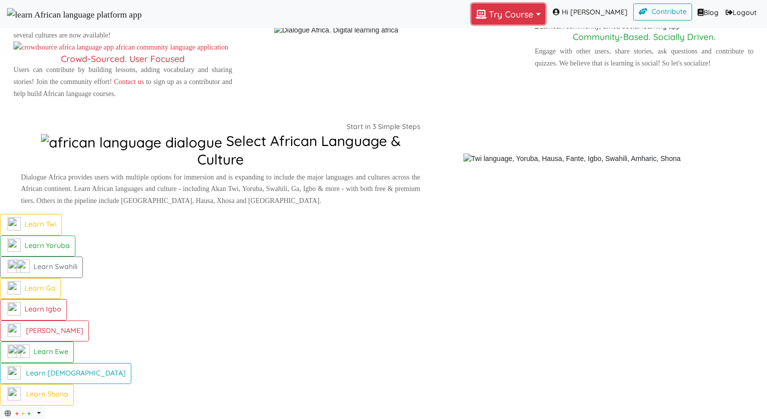
click at [500, 11] on button "Try Course Toggle Dropdown" at bounding box center [508, 13] width 74 height 21
click at [490, 130] on span at bounding box center [487, 126] width 11 height 7
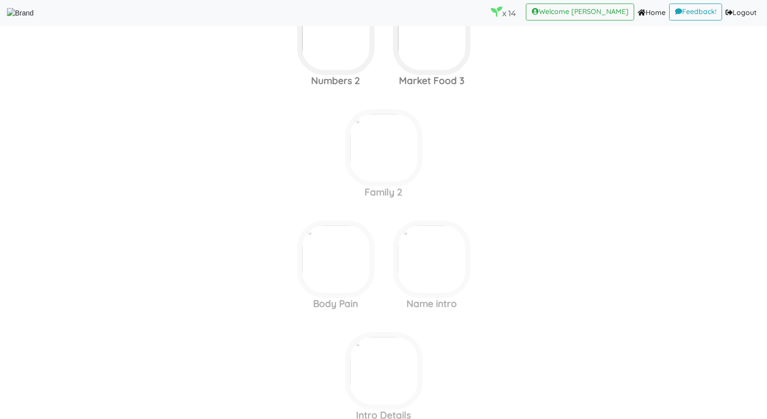
scroll to position [1748, 0]
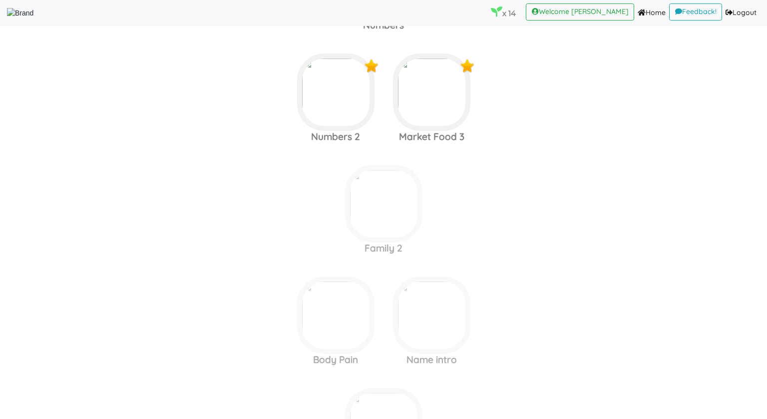
scroll to position [1677, 0]
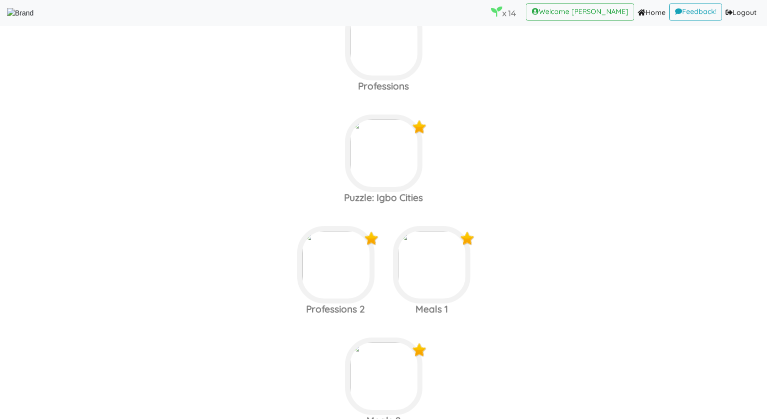
scroll to position [1675, 0]
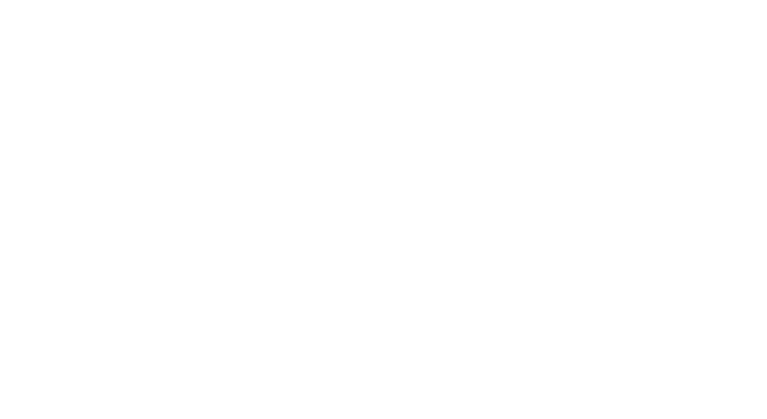
scroll to position [1675, 0]
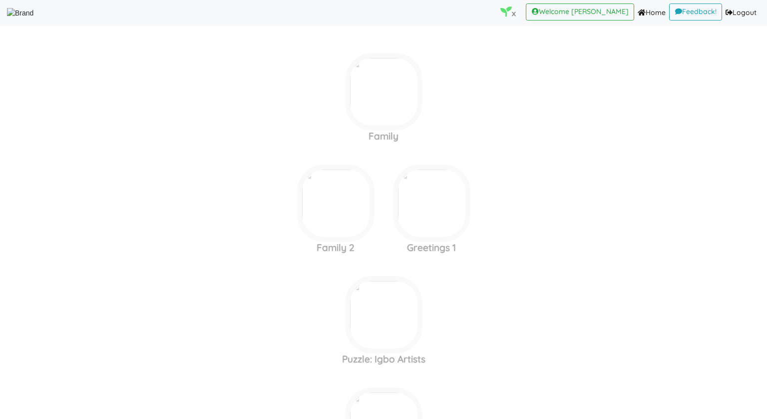
scroll to position [1675, 0]
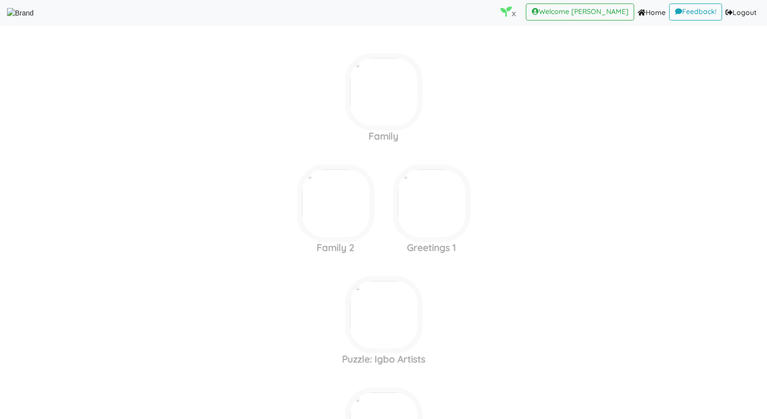
scroll to position [1675, 0]
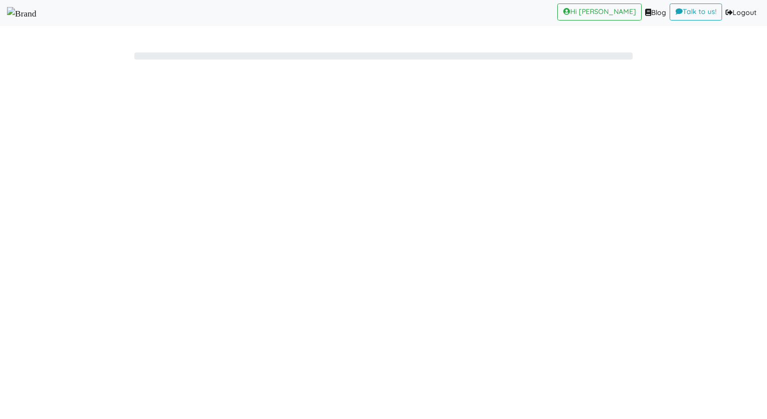
click at [36, 13] on img at bounding box center [21, 13] width 29 height 13
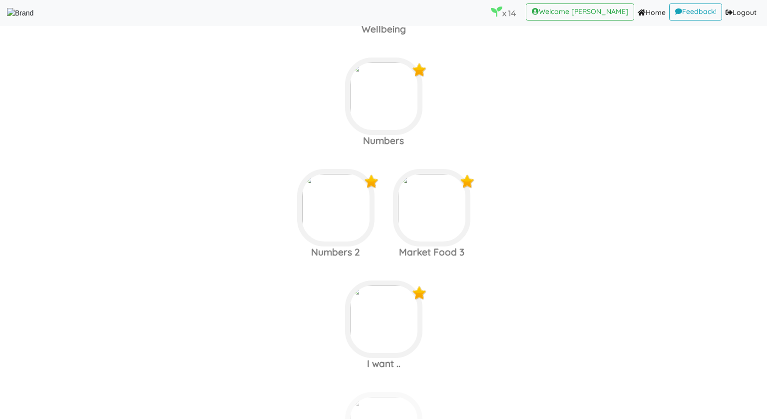
scroll to position [1612, 0]
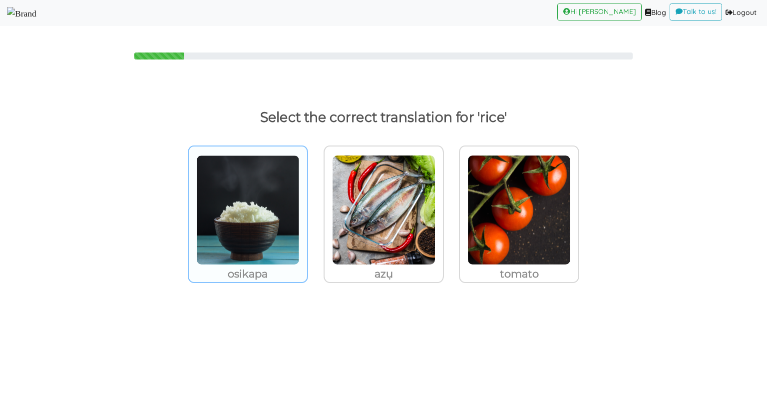
click at [234, 250] on img at bounding box center [247, 210] width 103 height 110
click at [307, 207] on input "osikapa" at bounding box center [310, 203] width 7 height 7
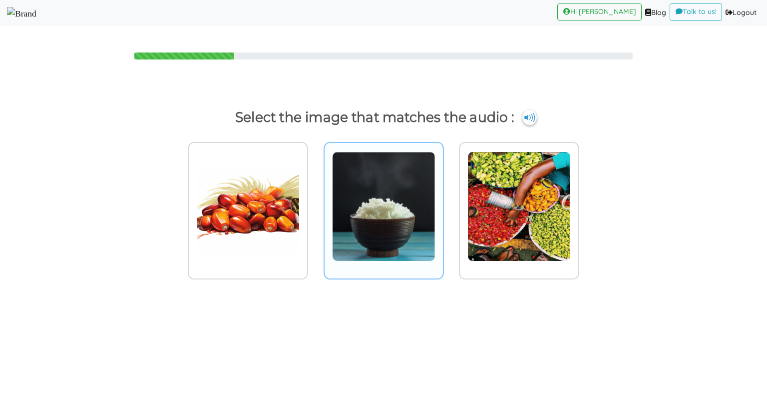
click at [300, 223] on img at bounding box center [247, 206] width 103 height 110
click at [315, 204] on input "radio" at bounding box center [310, 199] width 7 height 7
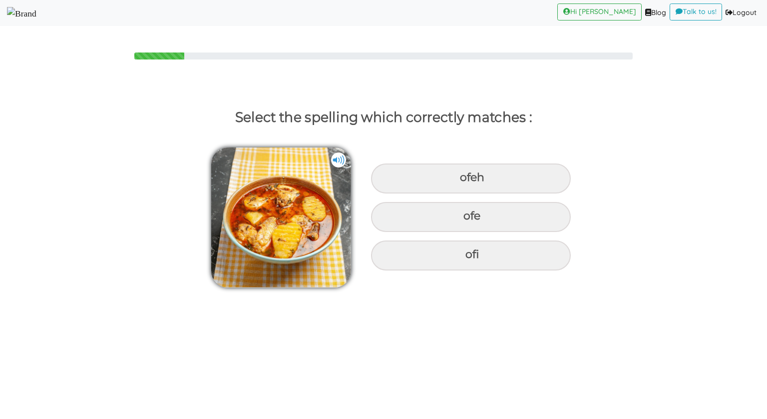
click at [272, 224] on img at bounding box center [281, 217] width 140 height 140
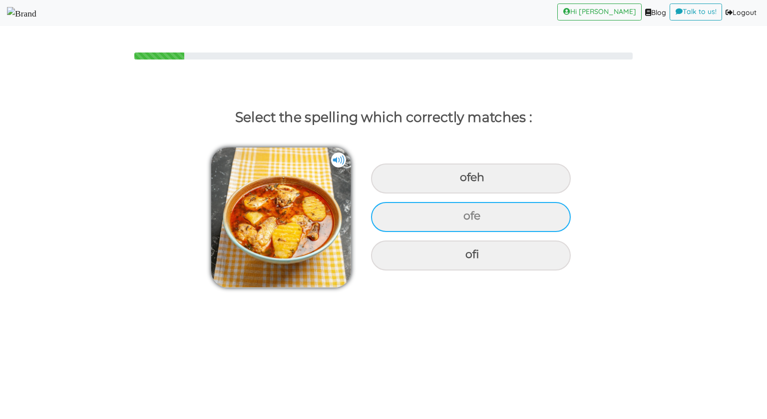
click at [434, 193] on div "ofe" at bounding box center [471, 178] width 200 height 30
click at [458, 181] on input "ofe" at bounding box center [461, 177] width 6 height 6
radio input "true"
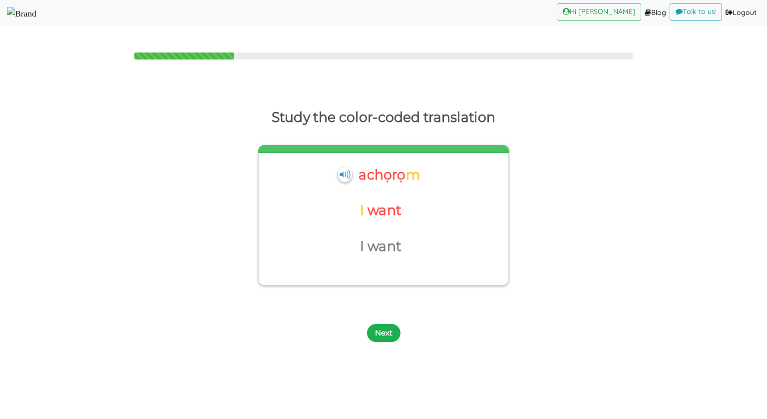
click at [380, 330] on button "Next" at bounding box center [383, 333] width 33 height 18
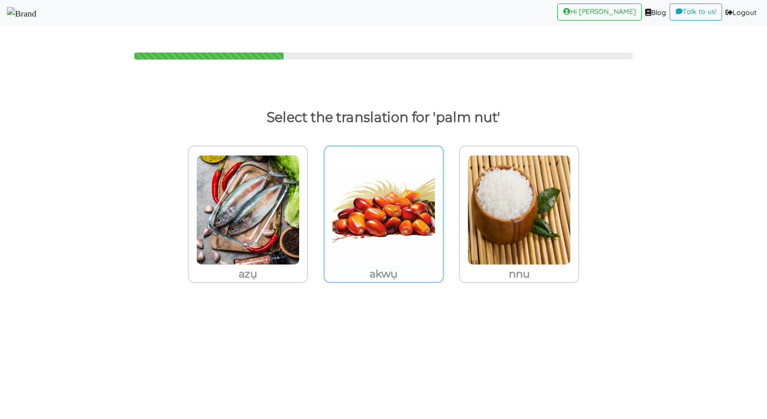
click at [300, 252] on img at bounding box center [247, 210] width 103 height 110
click at [315, 207] on input "akwụ" at bounding box center [310, 203] width 7 height 7
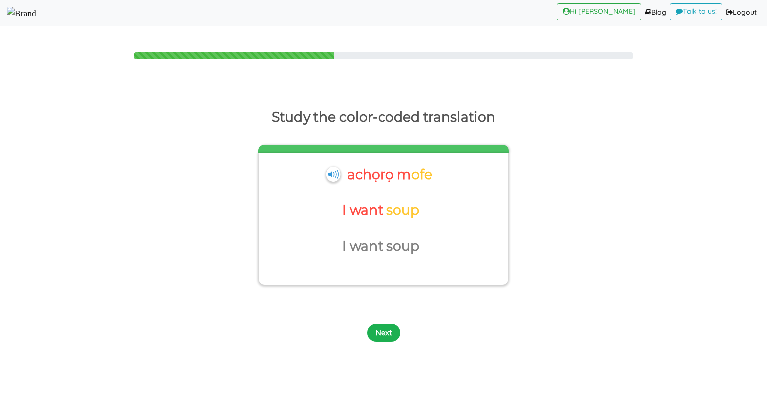
click at [389, 331] on button "Next" at bounding box center [383, 333] width 33 height 18
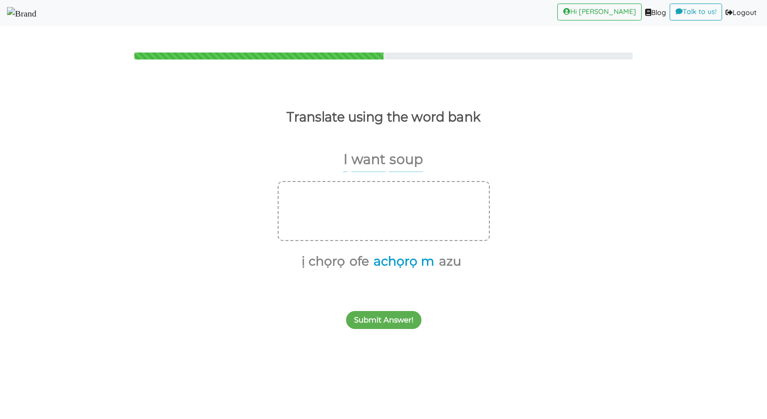
click at [396, 252] on button "achọrọ m" at bounding box center [402, 261] width 64 height 19
click at [396, 259] on button "ofe" at bounding box center [390, 261] width 23 height 19
click at [380, 299] on div "Submit Answer!" at bounding box center [383, 313] width 767 height 39
click at [380, 318] on button "Submit Answer!" at bounding box center [383, 320] width 75 height 18
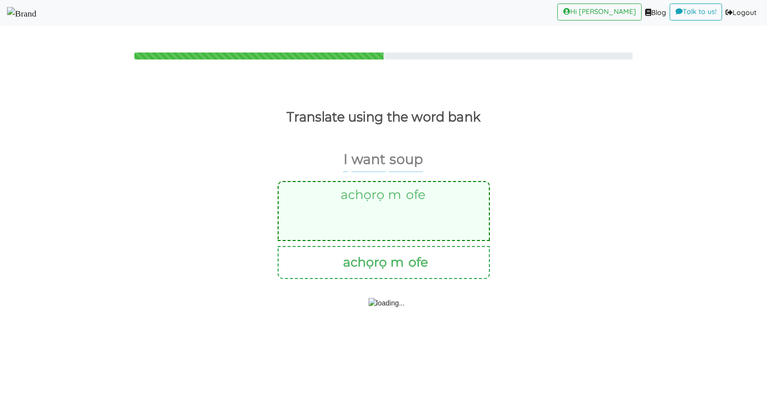
click at [378, 308] on img at bounding box center [387, 303] width 36 height 10
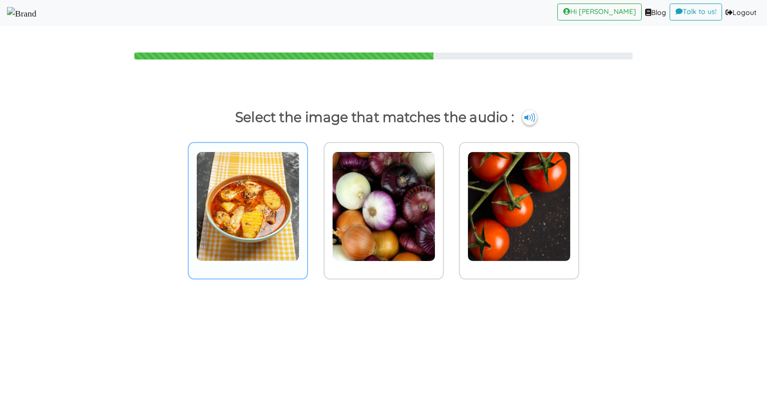
click at [303, 170] on div at bounding box center [248, 210] width 120 height 137
click at [307, 196] on input "radio" at bounding box center [310, 199] width 7 height 7
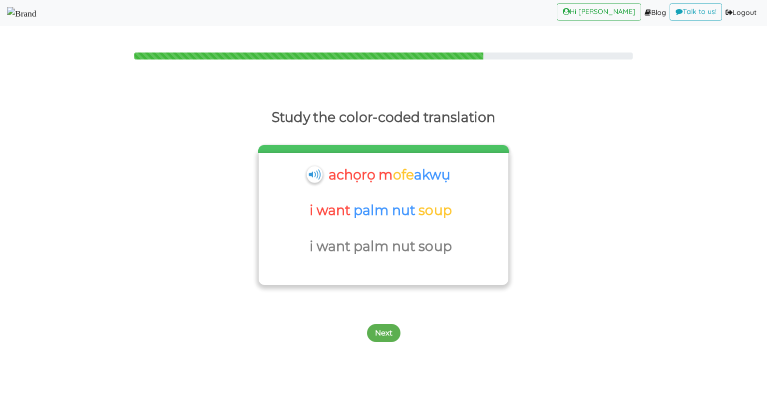
click at [313, 172] on img at bounding box center [314, 174] width 15 height 16
click at [385, 327] on button "Next" at bounding box center [383, 333] width 33 height 18
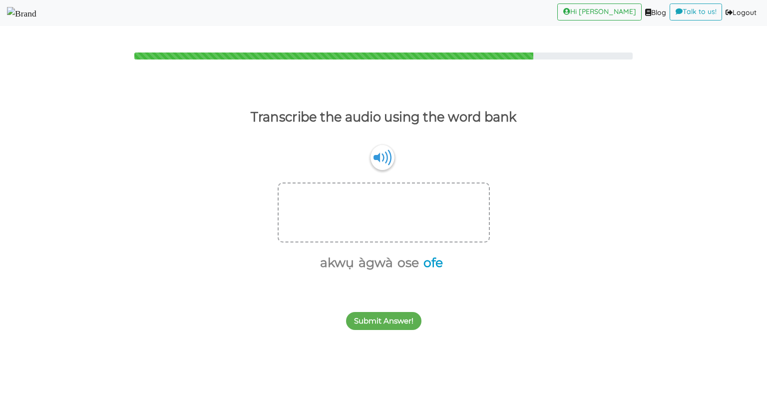
click at [432, 263] on button "ofe" at bounding box center [431, 262] width 23 height 19
click at [342, 263] on button "akwụ" at bounding box center [347, 262] width 37 height 19
click at [381, 323] on button "Submit Answer!" at bounding box center [383, 321] width 75 height 18
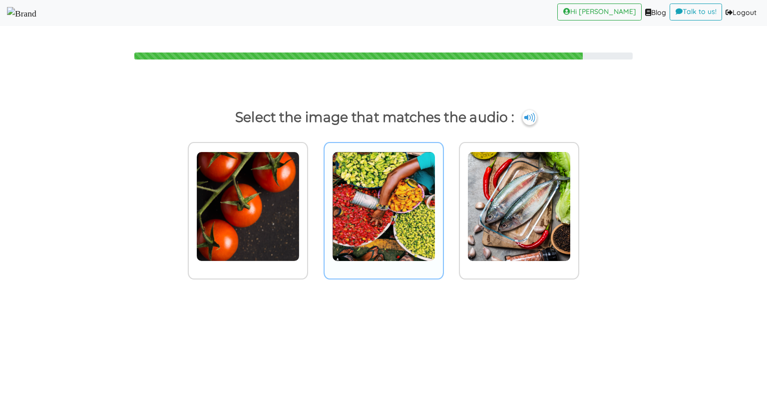
click at [300, 158] on img at bounding box center [247, 206] width 103 height 110
click at [315, 196] on input "radio" at bounding box center [310, 199] width 7 height 7
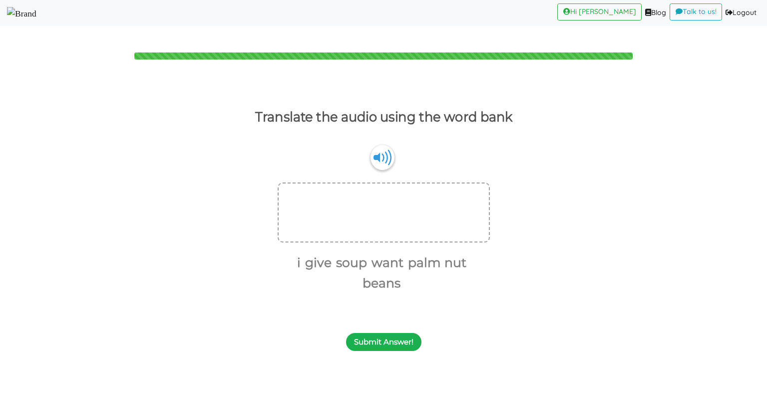
click at [386, 345] on button "Submit Answer!" at bounding box center [383, 342] width 75 height 18
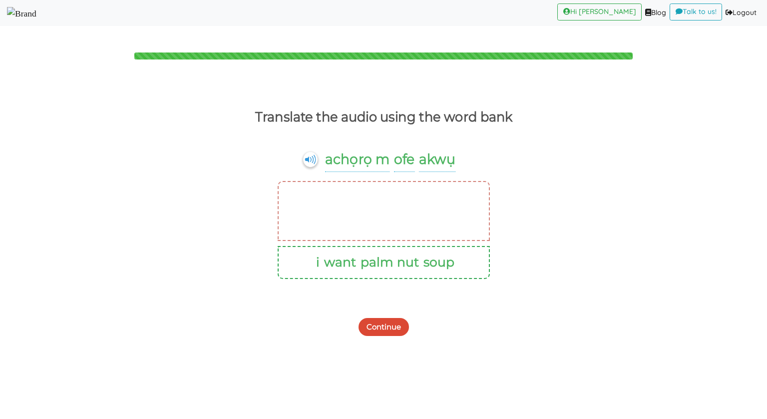
click at [385, 327] on button "Continue" at bounding box center [384, 327] width 50 height 18
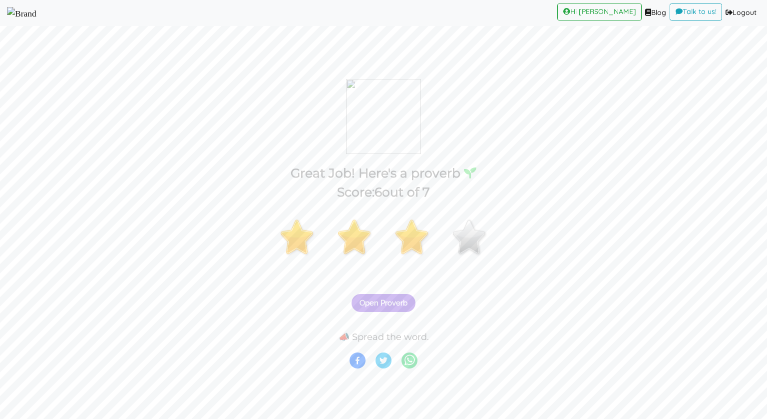
click at [385, 306] on span "Open Proverb" at bounding box center [384, 302] width 48 height 9
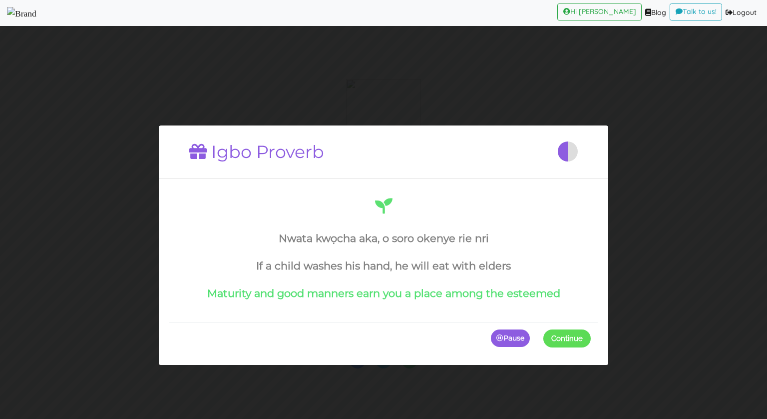
click at [591, 336] on span at bounding box center [591, 338] width 0 height 18
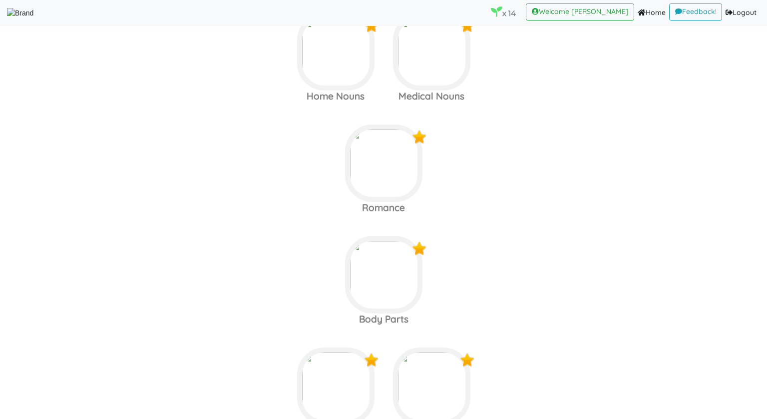
scroll to position [470, 0]
